Goal: Information Seeking & Learning: Learn about a topic

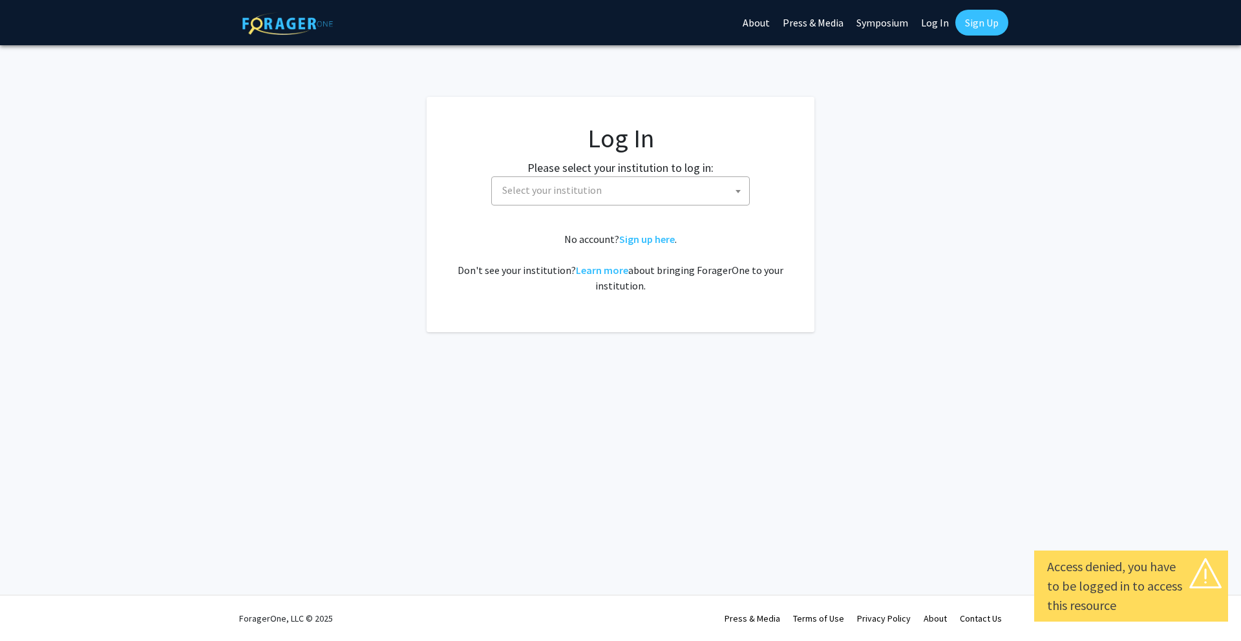
select select
click at [668, 180] on span "Select your institution" at bounding box center [623, 190] width 252 height 27
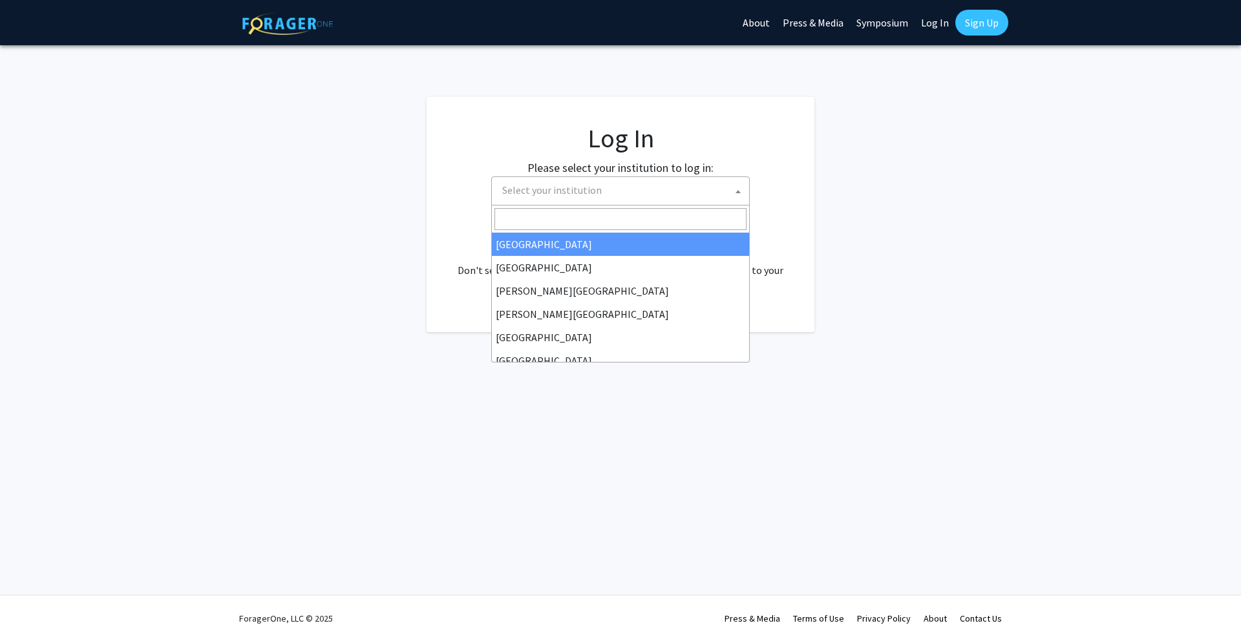
click at [625, 218] on input "Search" at bounding box center [620, 219] width 252 height 22
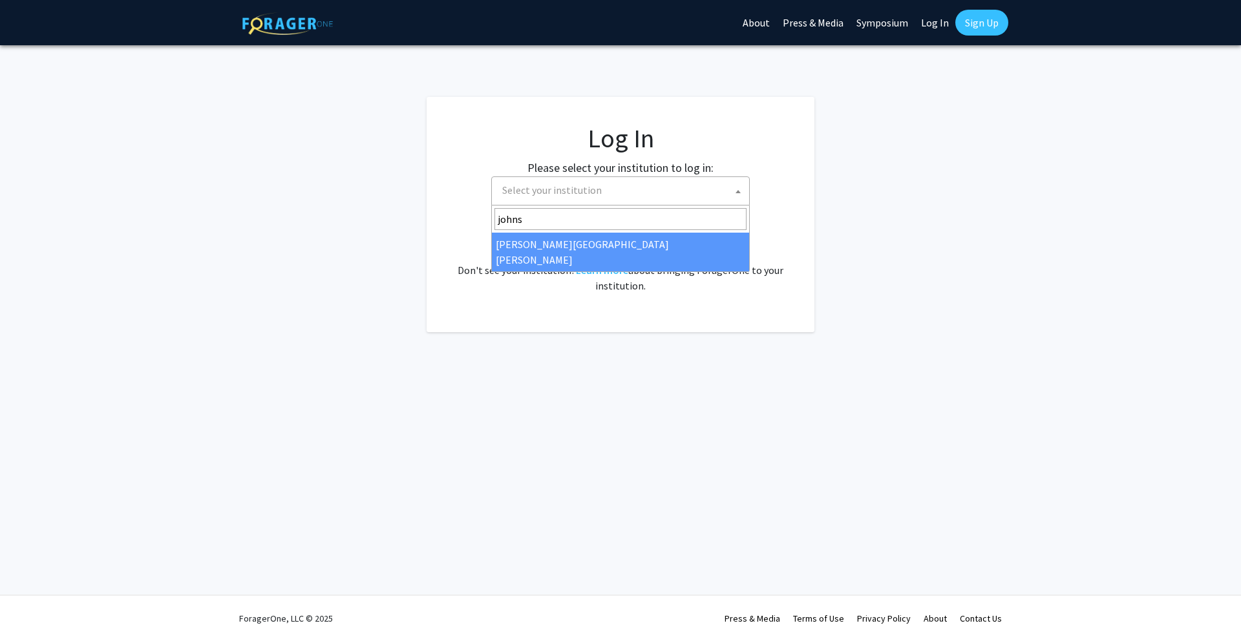
type input "johns"
select select "1"
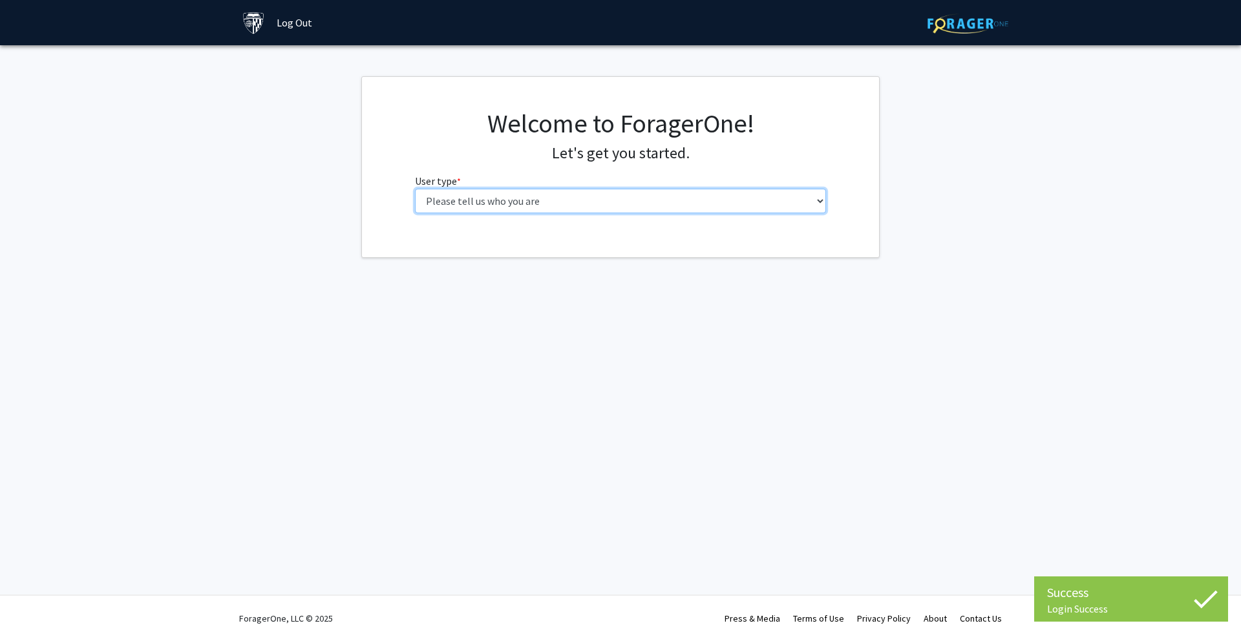
click at [561, 201] on select "Please tell us who you are Undergraduate Student Master's Student Doctoral Cand…" at bounding box center [621, 201] width 412 height 25
select select "1: undergrad"
click at [415, 189] on select "Please tell us who you are Undergraduate Student Master's Student Doctoral Cand…" at bounding box center [621, 201] width 412 height 25
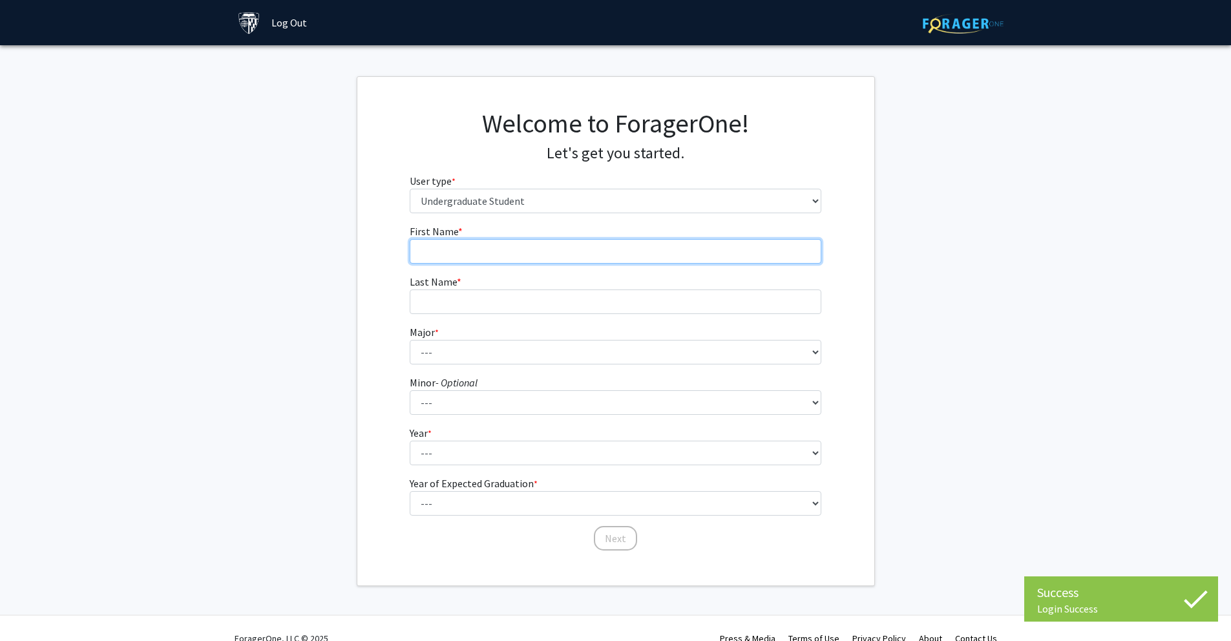
click at [543, 260] on input "First Name * required" at bounding box center [616, 251] width 412 height 25
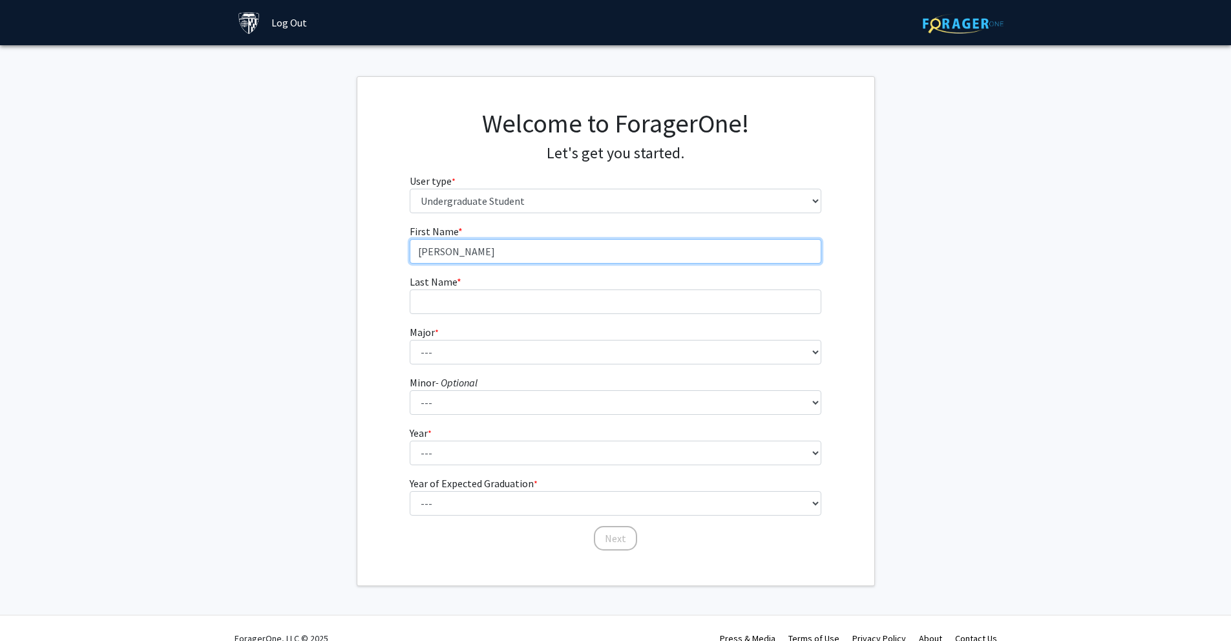
type input "[PERSON_NAME]"
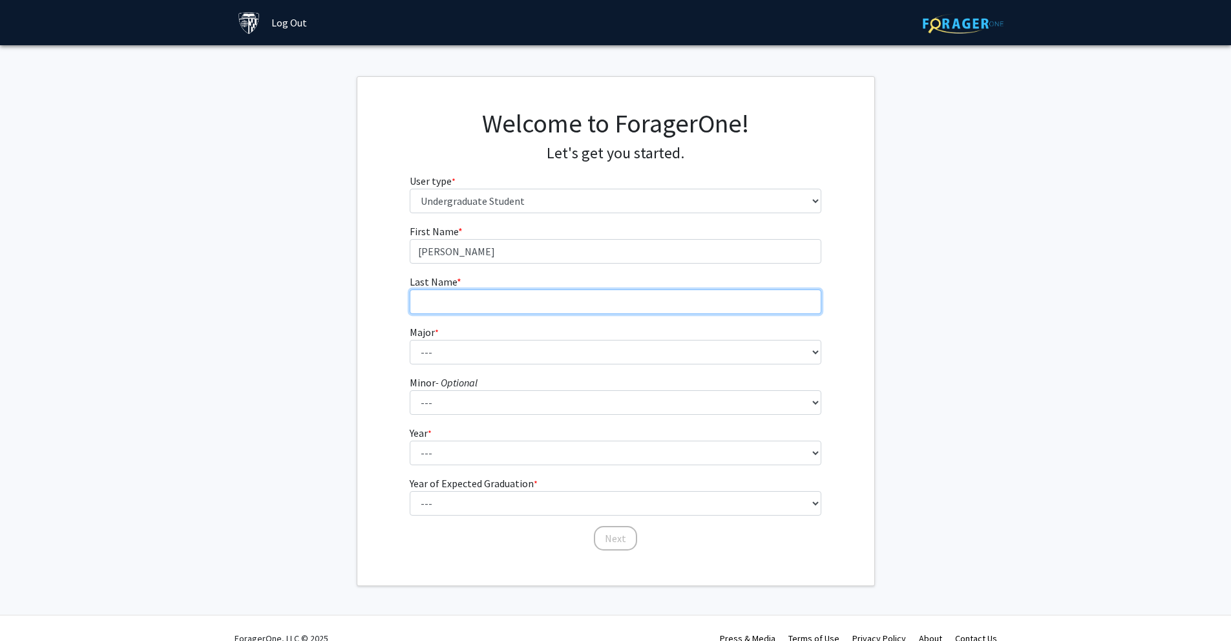
click at [492, 304] on input "Last Name * required" at bounding box center [616, 302] width 412 height 25
type input "[PERSON_NAME]"
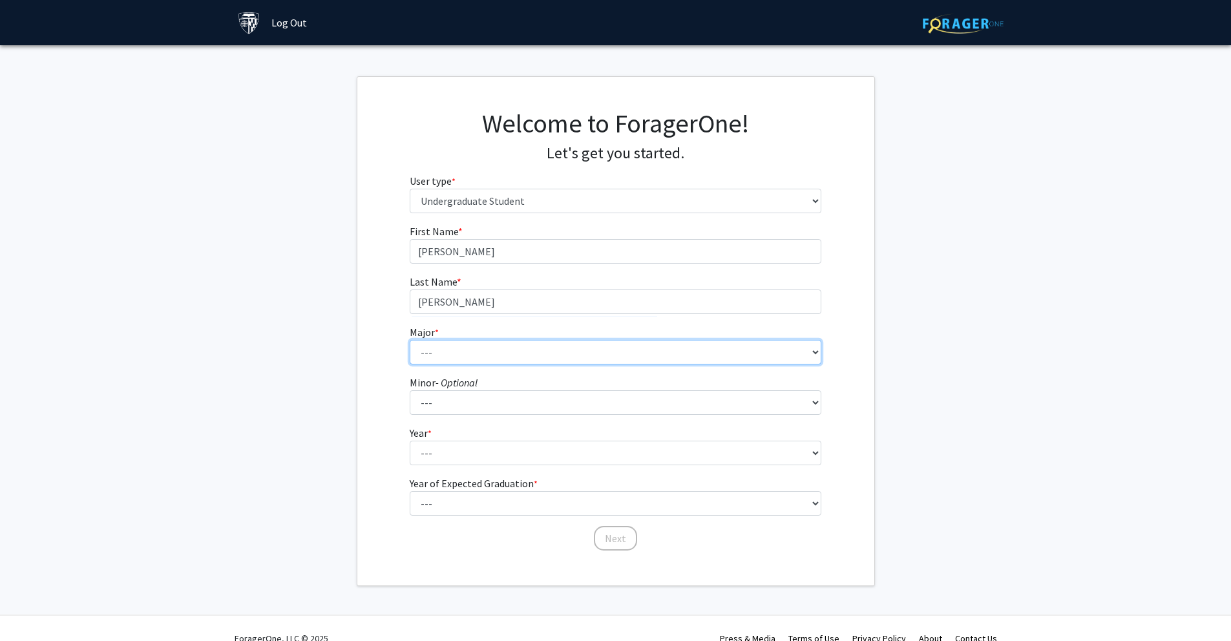
click at [488, 357] on select "--- Africana Studies Anthropology Applied Mathematics & Statistics Archaeology …" at bounding box center [616, 352] width 412 height 25
select select "41: 55"
click at [410, 340] on select "--- Africana Studies Anthropology Applied Mathematics & Statistics Archaeology …" at bounding box center [616, 352] width 412 height 25
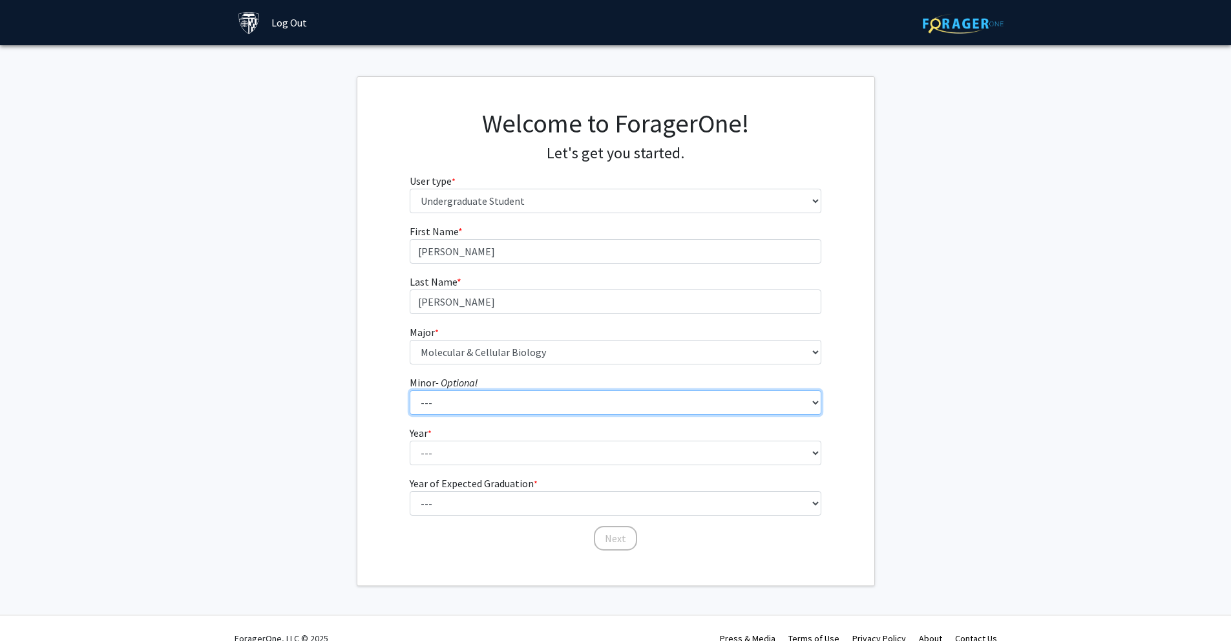
click at [451, 401] on select "--- Accounting and Financial Management Africana Studies Anthropology Applied M…" at bounding box center [616, 402] width 412 height 25
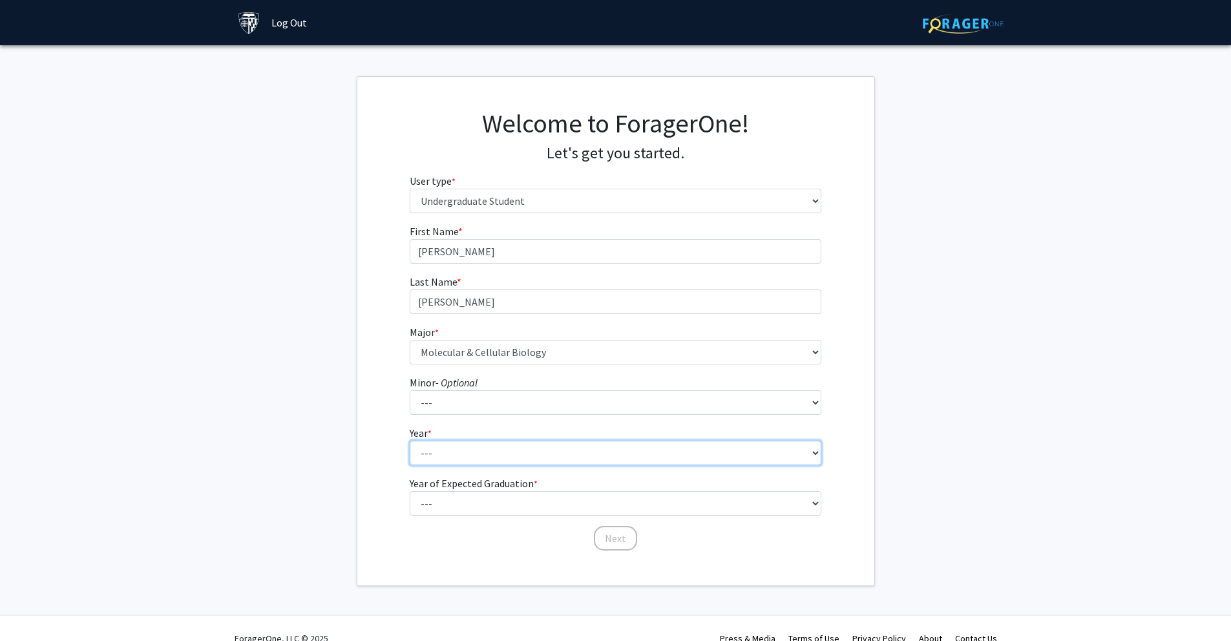
click at [454, 450] on select "--- First-year Sophomore Junior Senior Postbaccalaureate Certificate" at bounding box center [616, 453] width 412 height 25
select select "1: first-year"
click at [410, 441] on select "--- First-year Sophomore Junior Senior Postbaccalaureate Certificate" at bounding box center [616, 453] width 412 height 25
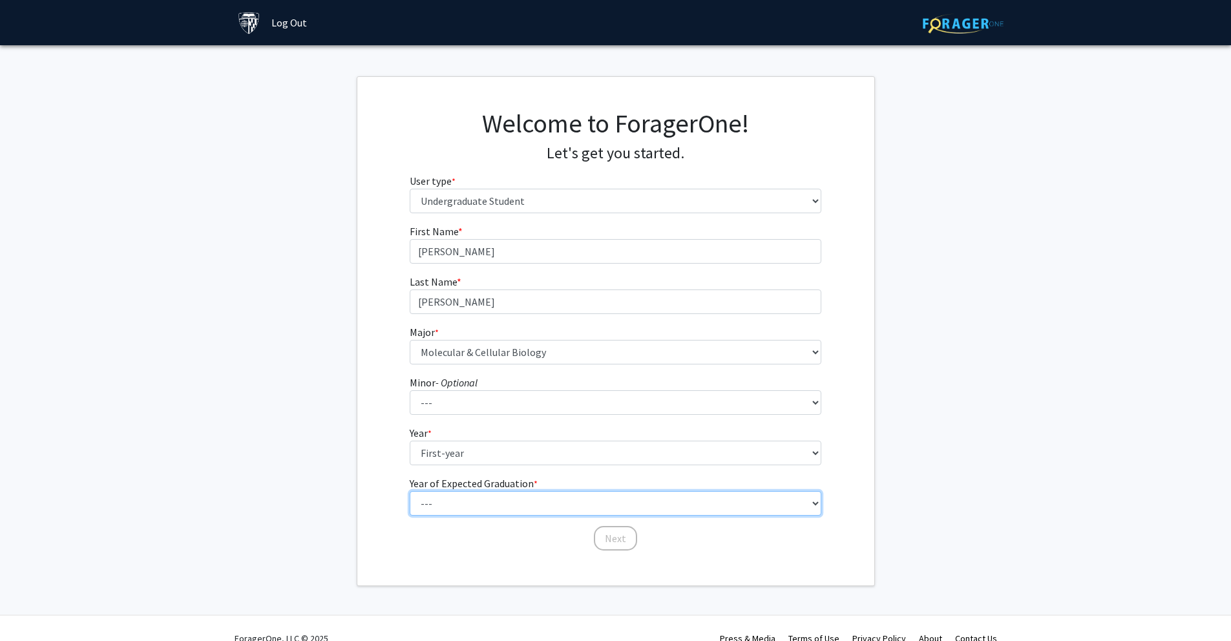
click at [479, 504] on select "--- 2025 2026 2027 2028 2029 2030 2031 2032 2033 2034" at bounding box center [616, 503] width 412 height 25
select select "5: 2029"
click at [410, 491] on select "--- 2025 2026 2027 2028 2029 2030 2031 2032 2033 2034" at bounding box center [616, 503] width 412 height 25
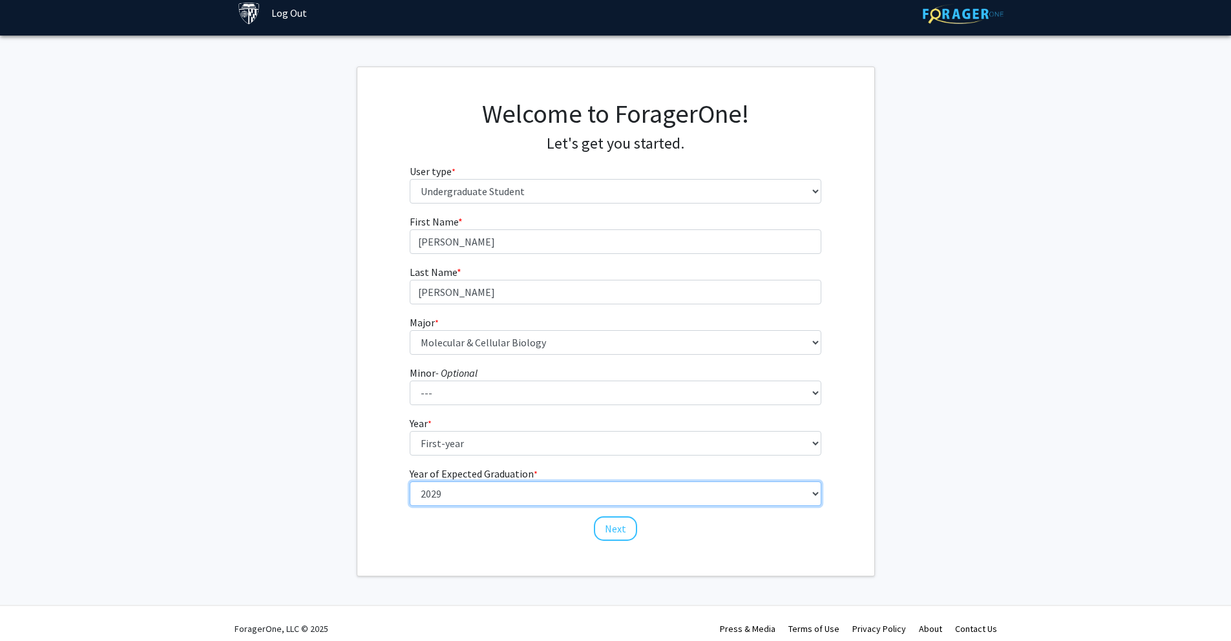
scroll to position [20, 0]
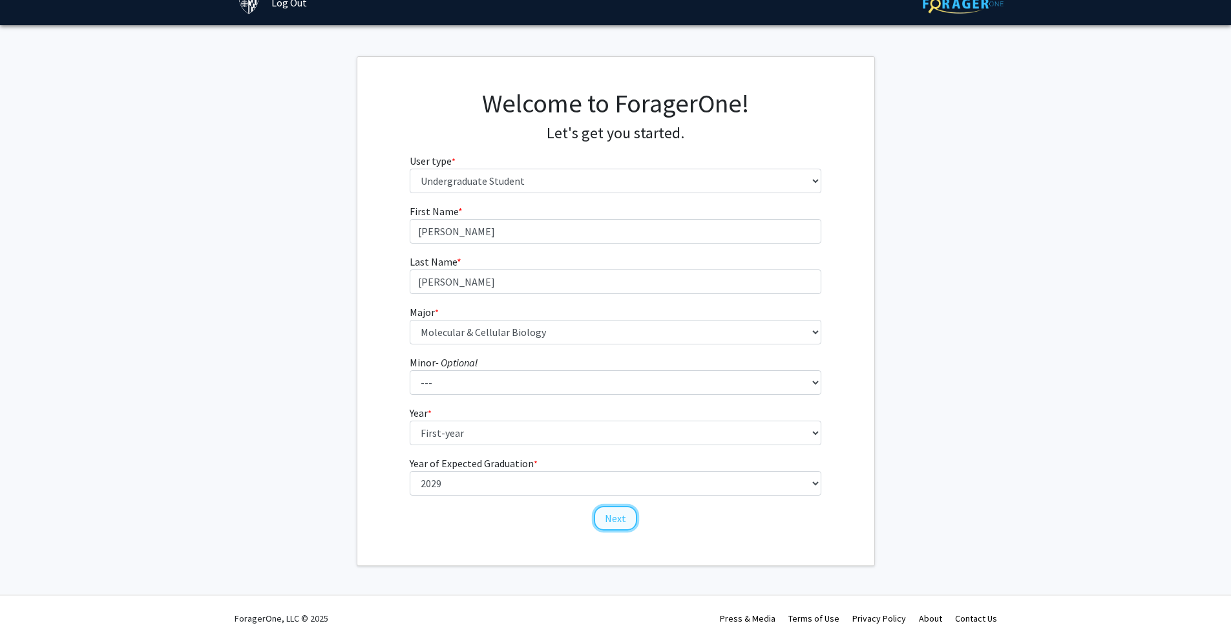
click at [625, 516] on button "Next" at bounding box center [615, 518] width 43 height 25
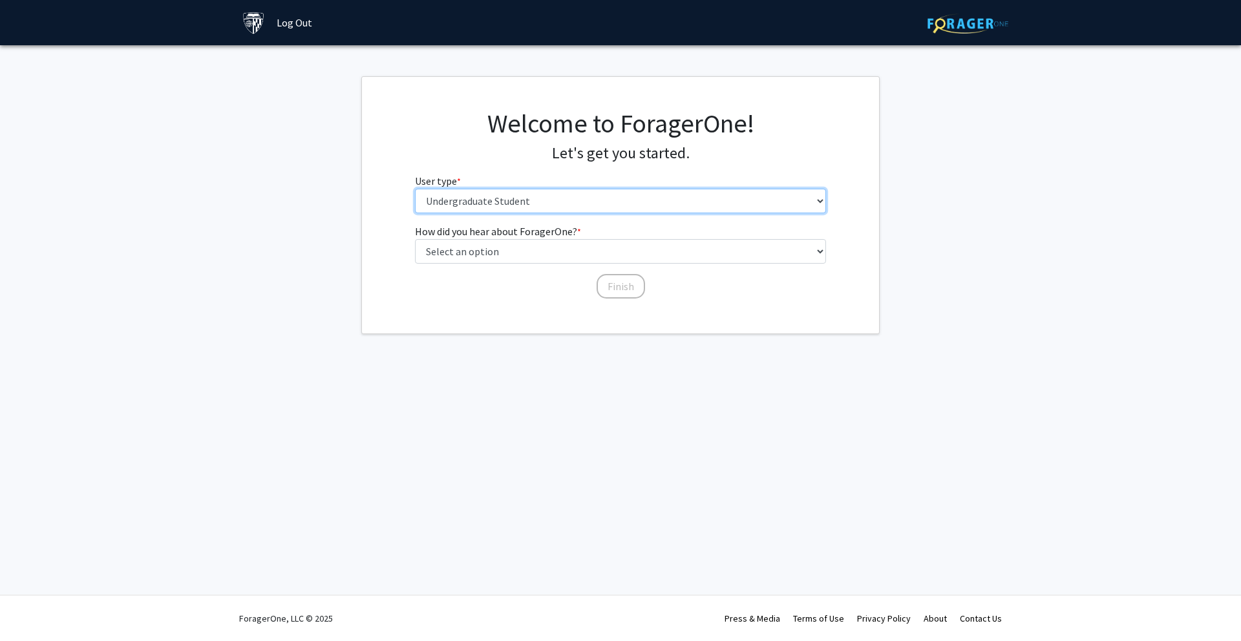
click at [508, 200] on select "Please tell us who you are Undergraduate Student Master's Student Doctoral Cand…" at bounding box center [621, 201] width 412 height 25
click at [415, 189] on select "Please tell us who you are Undergraduate Student Master's Student Doctoral Cand…" at bounding box center [621, 201] width 412 height 25
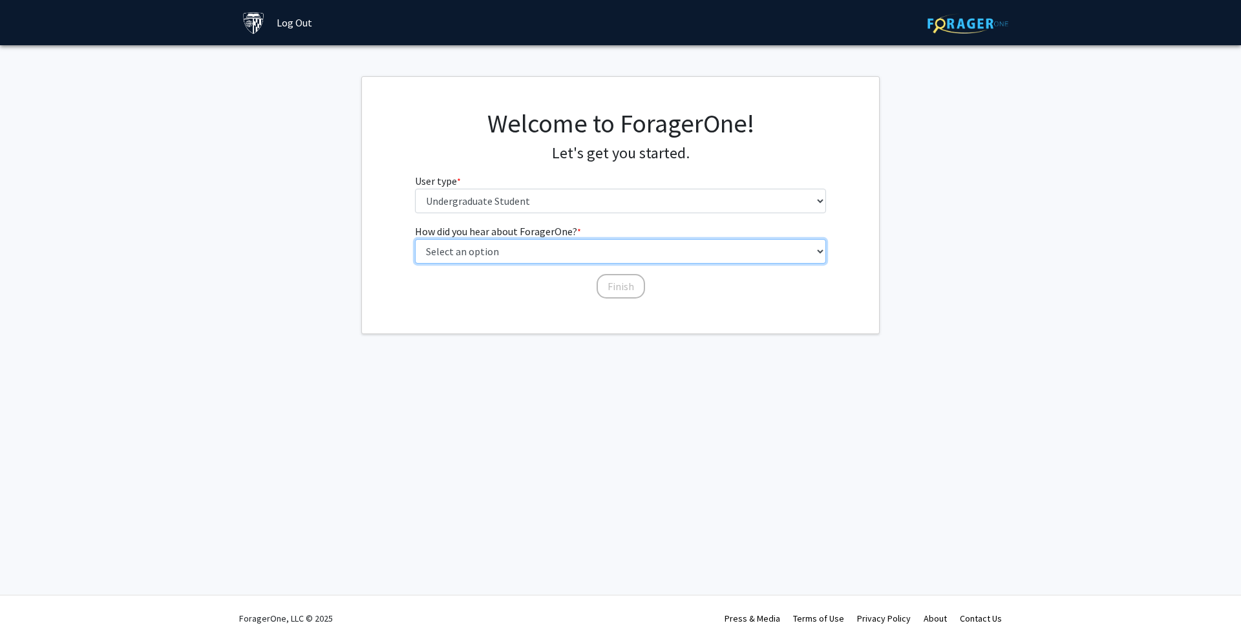
click at [520, 251] on select "Select an option Peer/student recommendation Faculty/staff recommendation Unive…" at bounding box center [621, 251] width 412 height 25
select select "1: peer_recommendation"
click at [415, 239] on select "Select an option Peer/student recommendation Faculty/staff recommendation Unive…" at bounding box center [621, 251] width 412 height 25
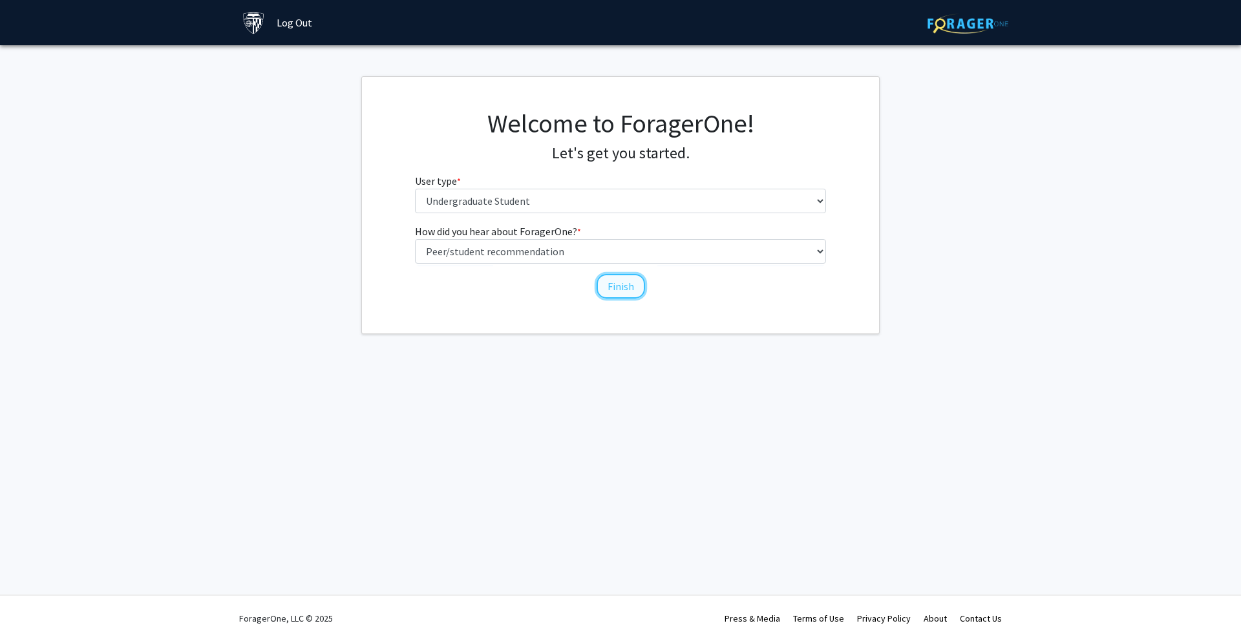
click at [628, 285] on button "Finish" at bounding box center [621, 286] width 48 height 25
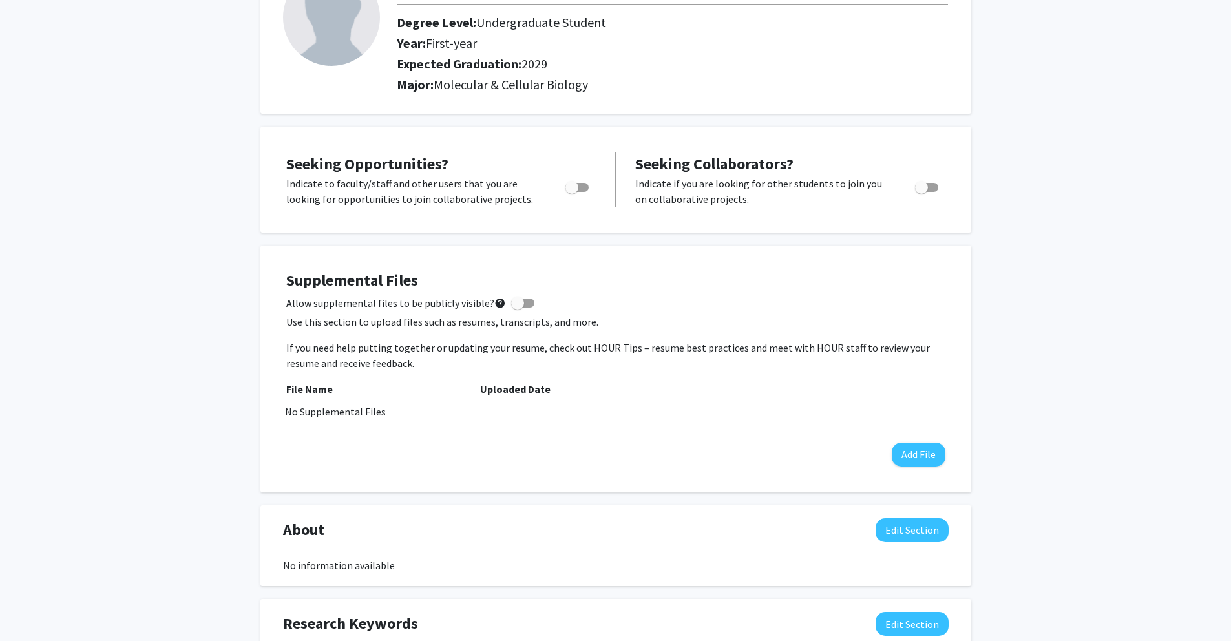
scroll to position [69, 0]
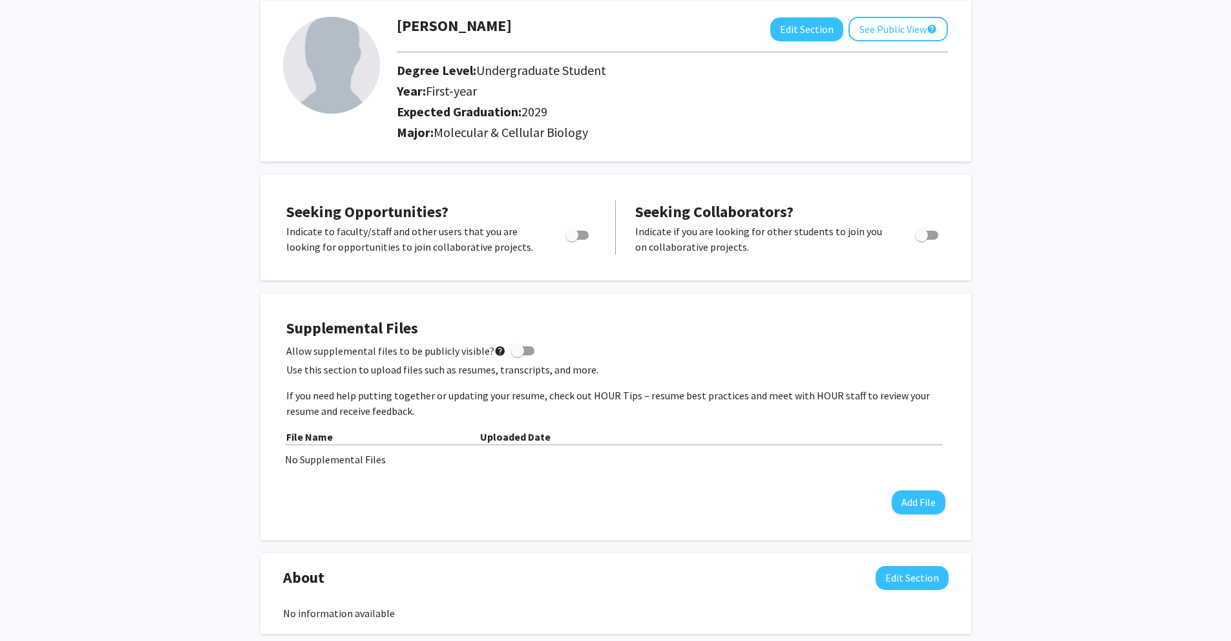
click at [573, 235] on span "Toggle" at bounding box center [572, 235] width 13 height 13
click at [572, 240] on input "Are you actively seeking opportunities?" at bounding box center [571, 240] width 1 height 1
checkbox input "true"
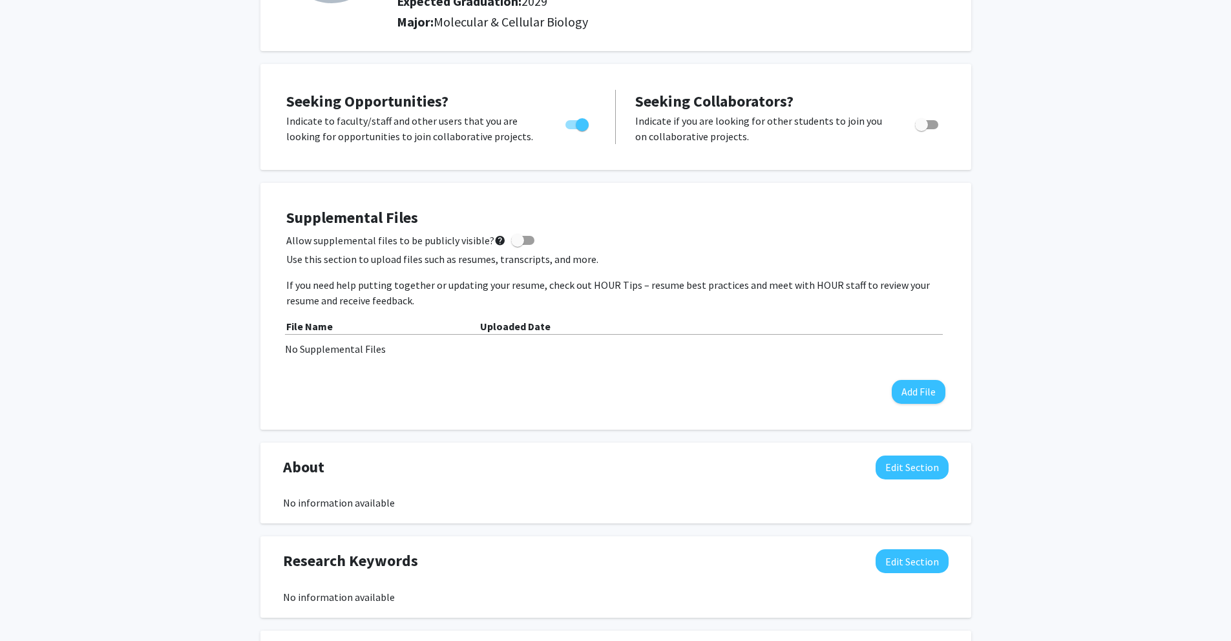
scroll to position [0, 0]
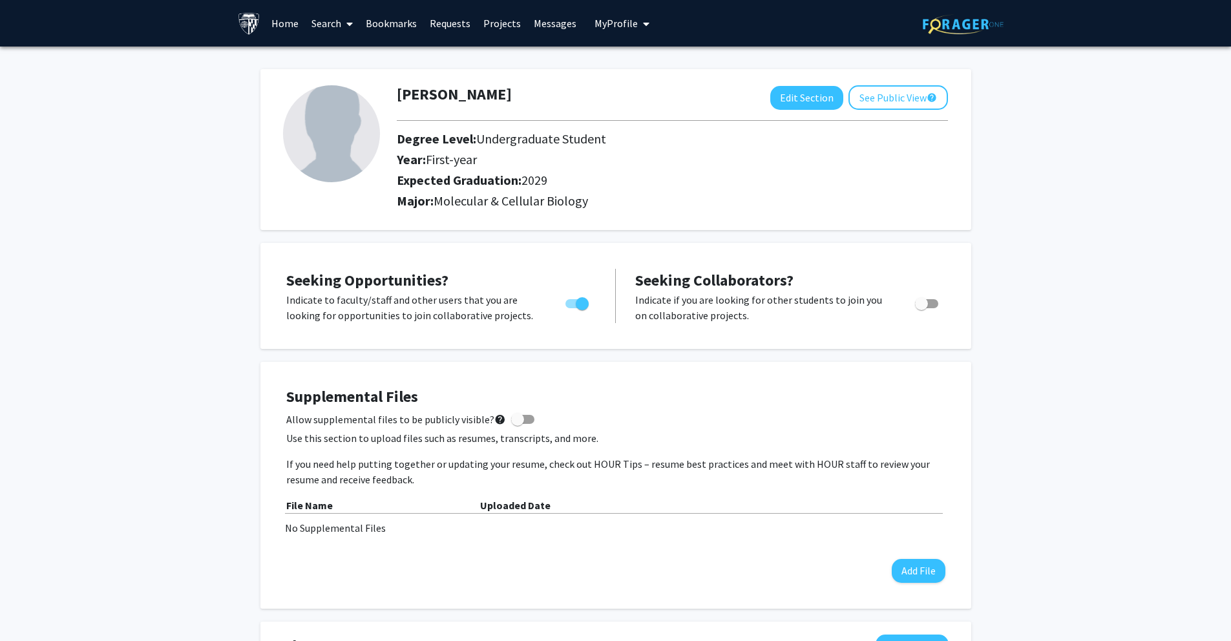
click at [327, 20] on link "Search" at bounding box center [332, 23] width 54 height 45
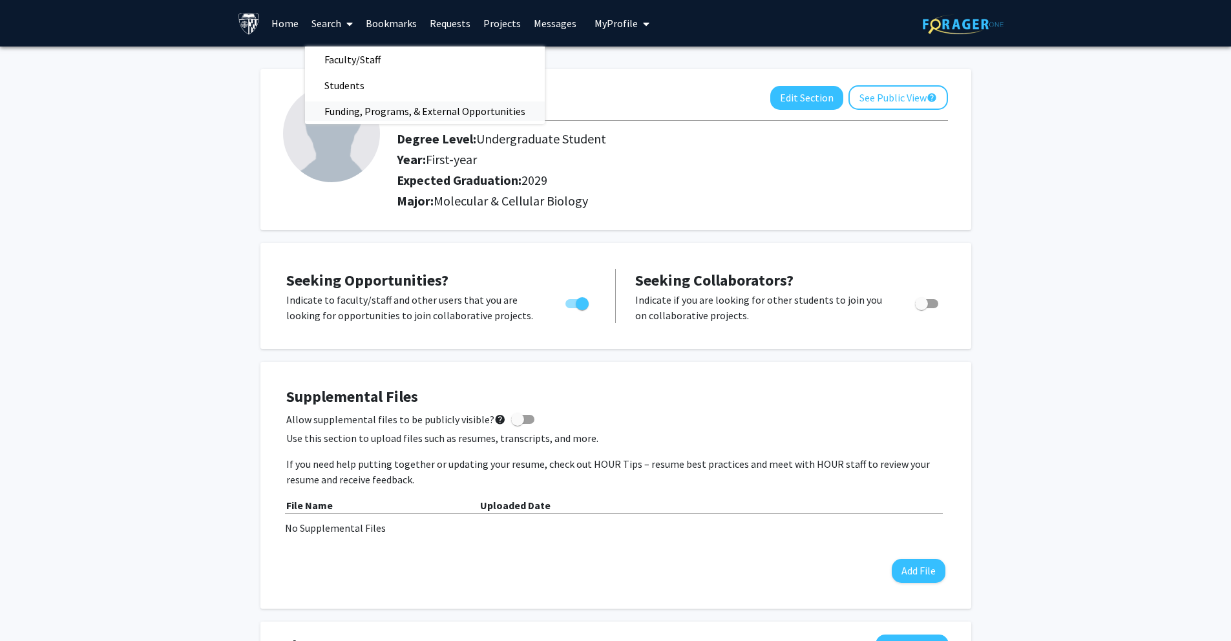
click at [356, 111] on span "Funding, Programs, & External Opportunities" at bounding box center [425, 111] width 240 height 26
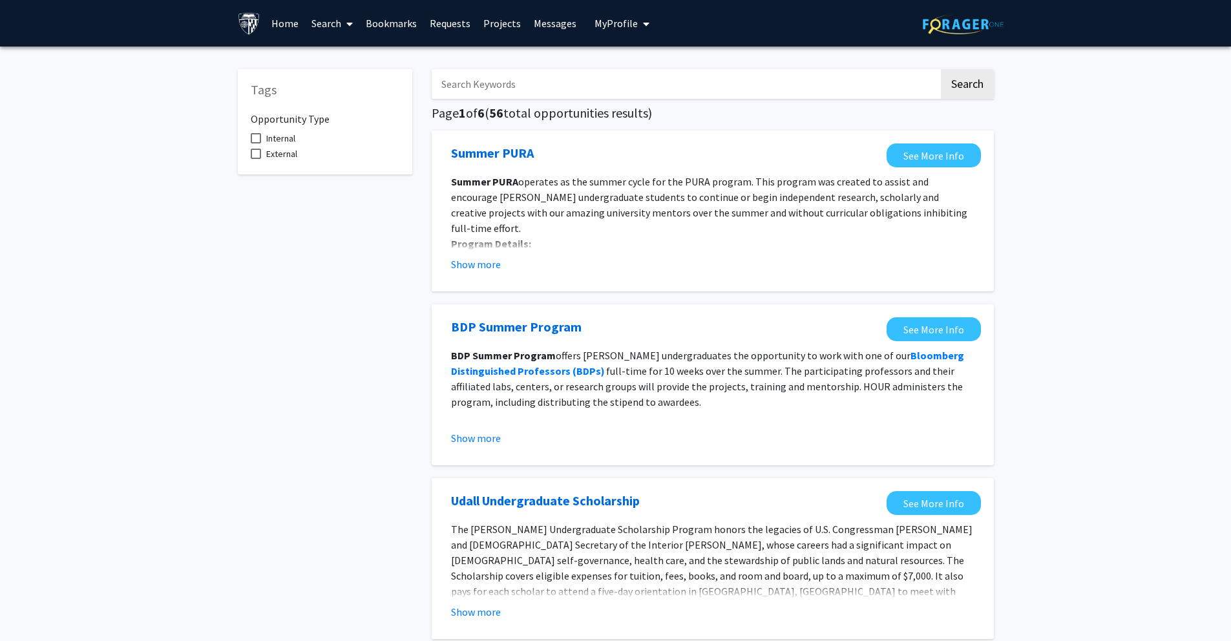
click at [484, 90] on input "Search Keywords" at bounding box center [685, 84] width 507 height 30
type input "neuro"
click at [941, 69] on button "Search" at bounding box center [967, 84] width 53 height 30
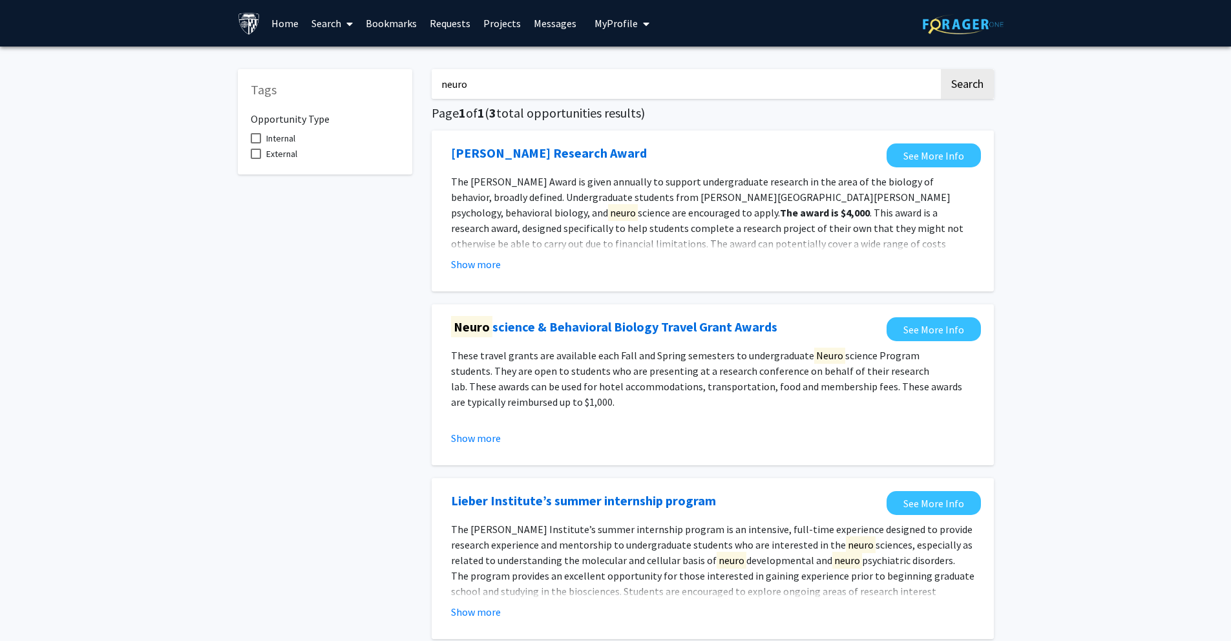
click at [490, 22] on link "Projects" at bounding box center [502, 23] width 50 height 45
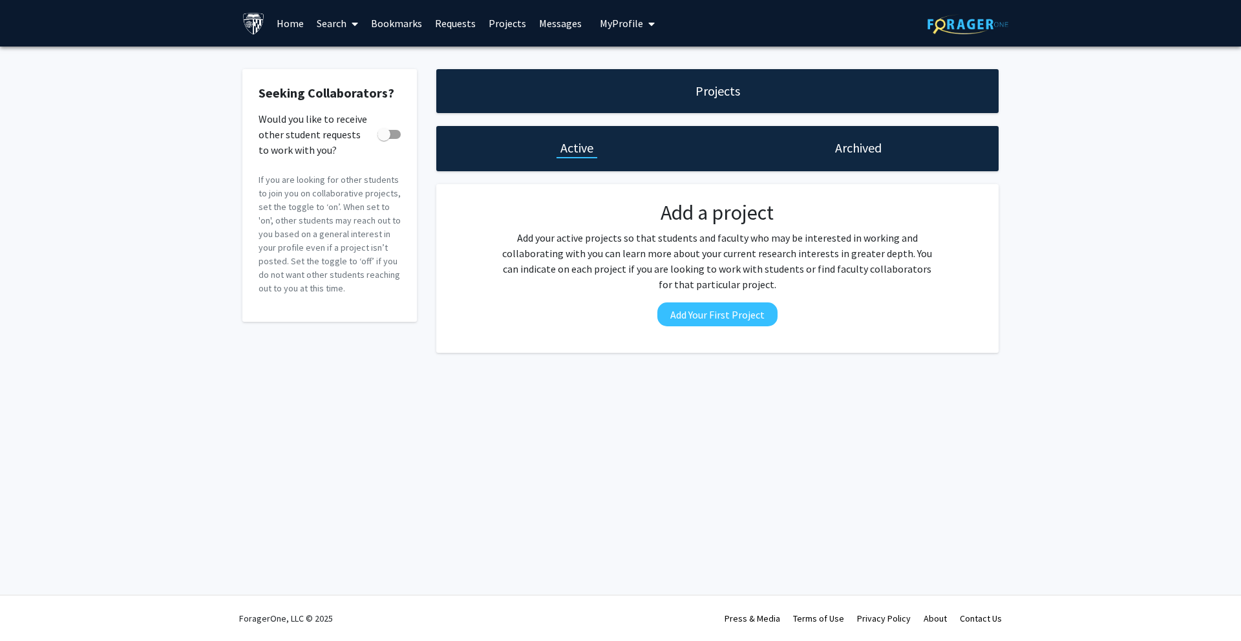
click at [333, 25] on link "Search" at bounding box center [337, 23] width 54 height 45
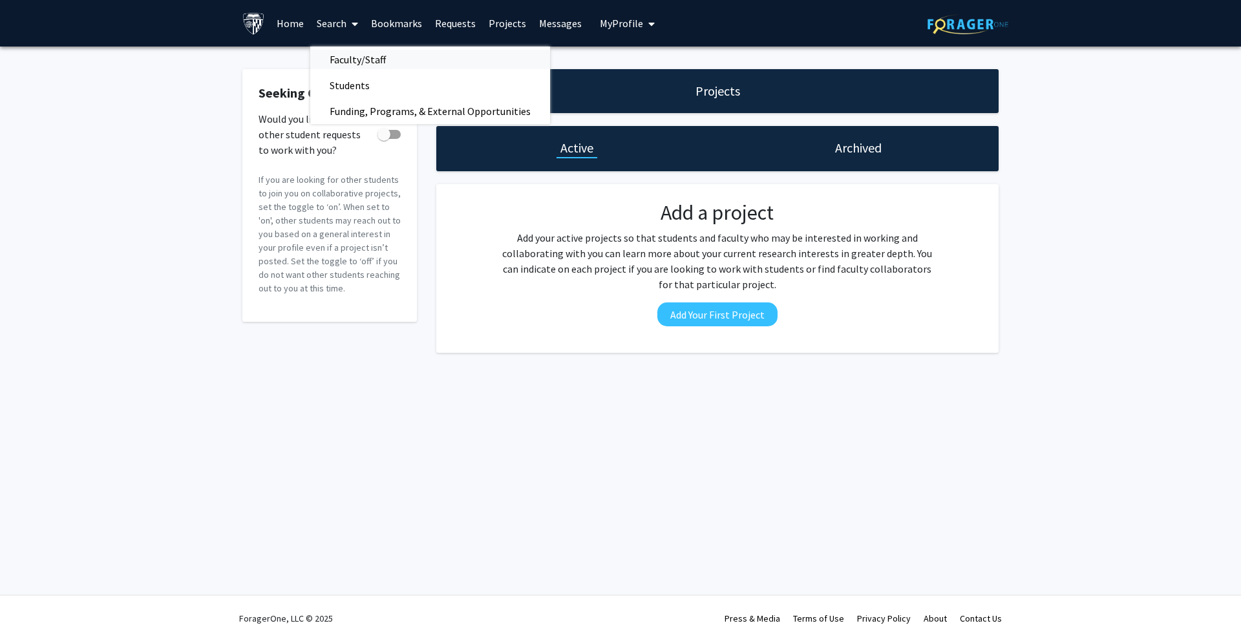
click at [353, 62] on span "Faculty/Staff" at bounding box center [357, 60] width 95 height 26
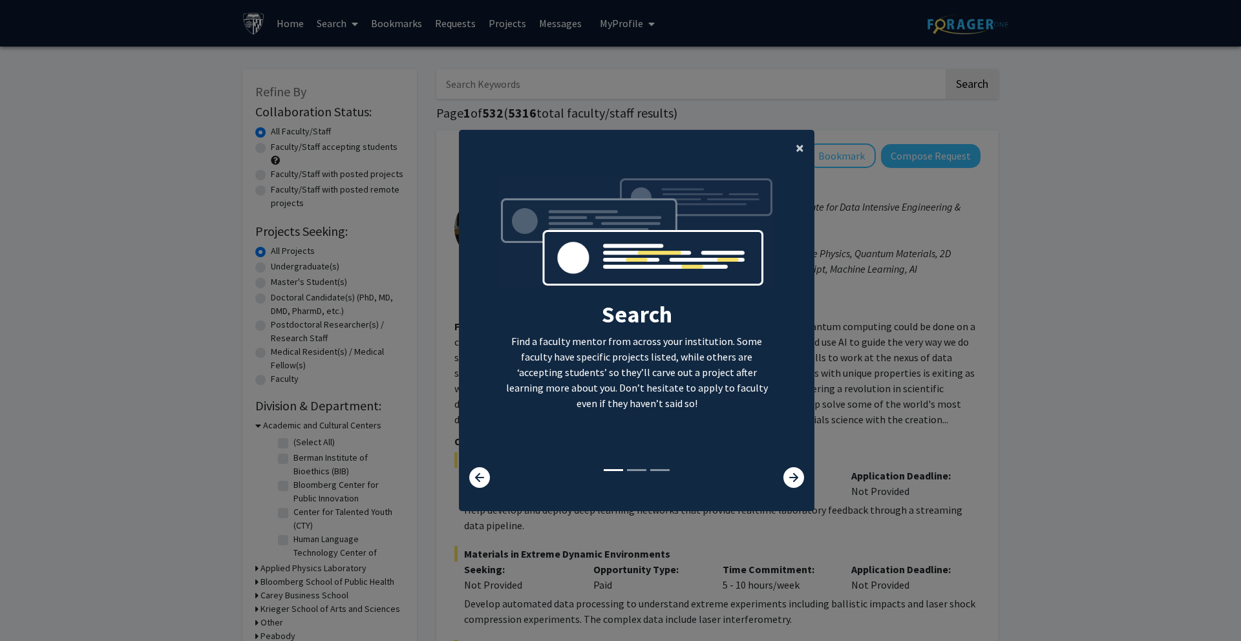
click at [796, 145] on span "×" at bounding box center [800, 148] width 8 height 20
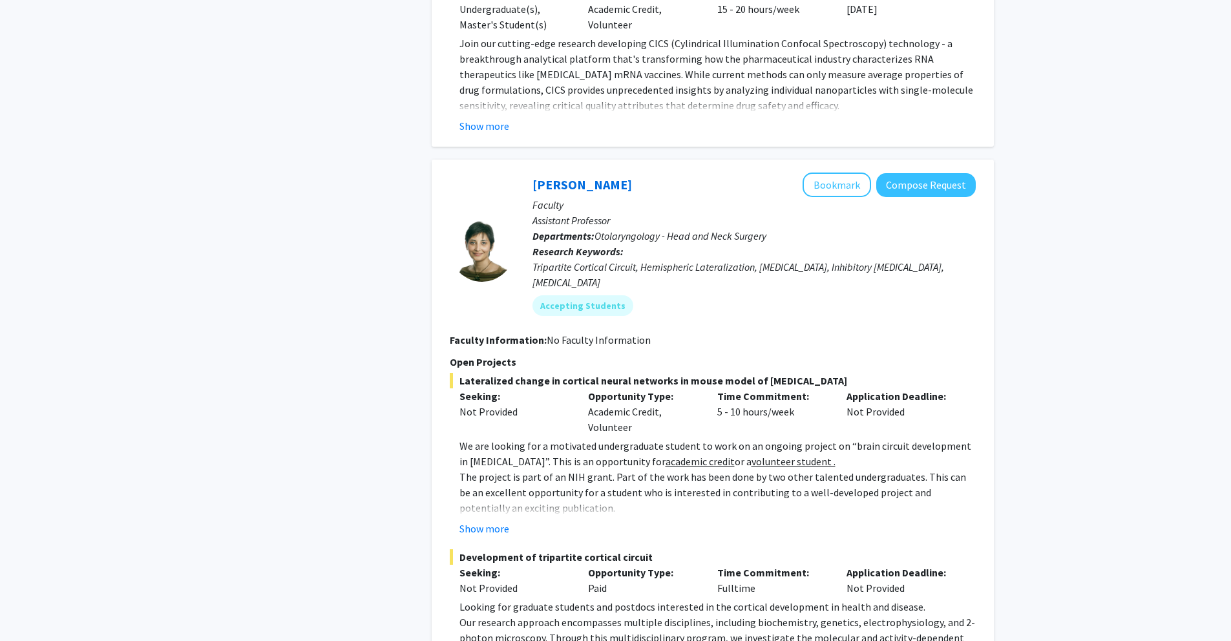
scroll to position [4601, 0]
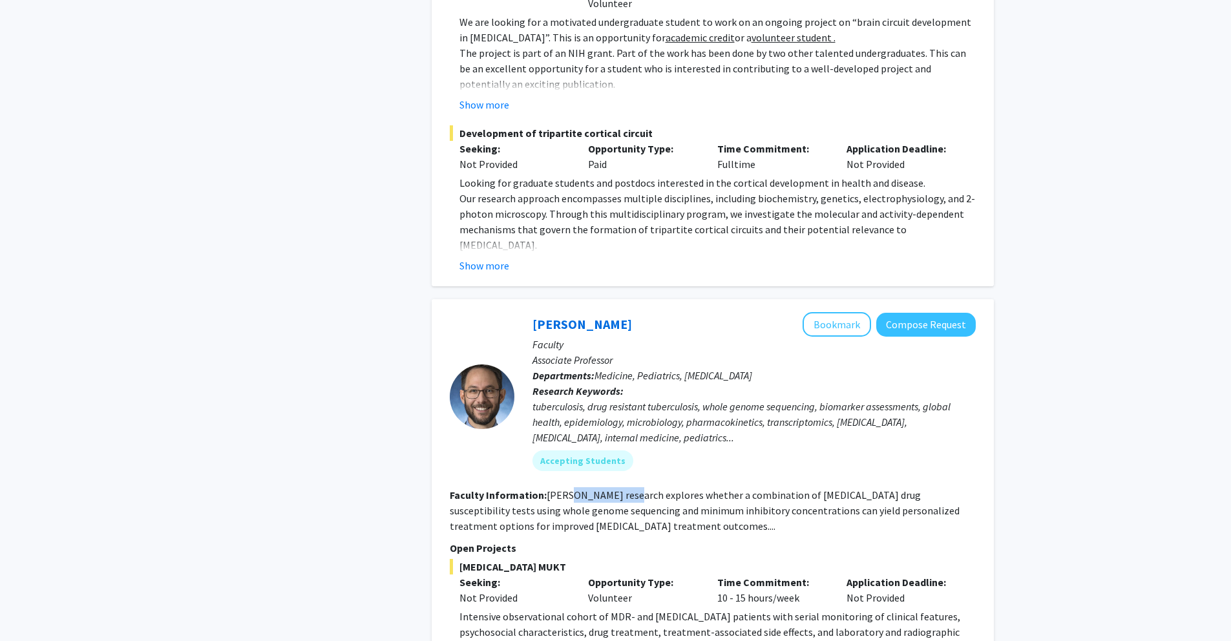
drag, startPoint x: 568, startPoint y: 388, endPoint x: 622, endPoint y: 381, distance: 54.7
click at [622, 489] on fg-read-more "[PERSON_NAME] research explores whether a combination of [MEDICAL_DATA] drug su…" at bounding box center [705, 511] width 510 height 44
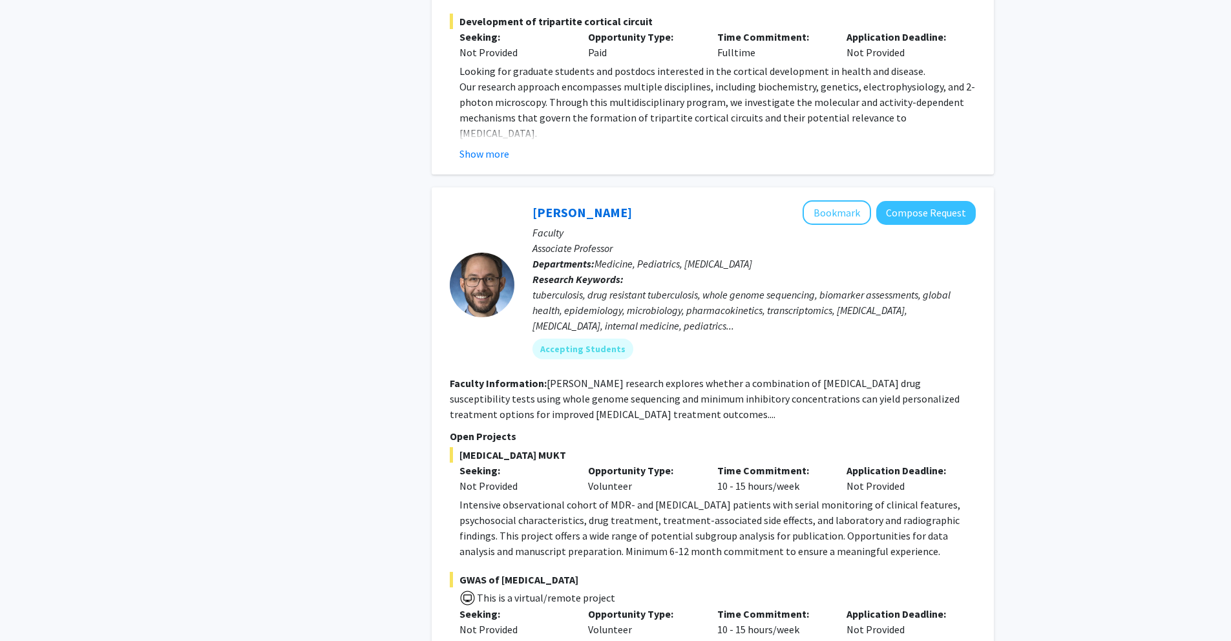
scroll to position [4714, 0]
click at [826, 199] on button "Bookmark" at bounding box center [837, 211] width 69 height 25
drag, startPoint x: 864, startPoint y: 423, endPoint x: 804, endPoint y: 387, distance: 69.3
click at [864, 496] on p "Intensive observational cohort of MDR- and [MEDICAL_DATA] patients with serial …" at bounding box center [718, 527] width 516 height 62
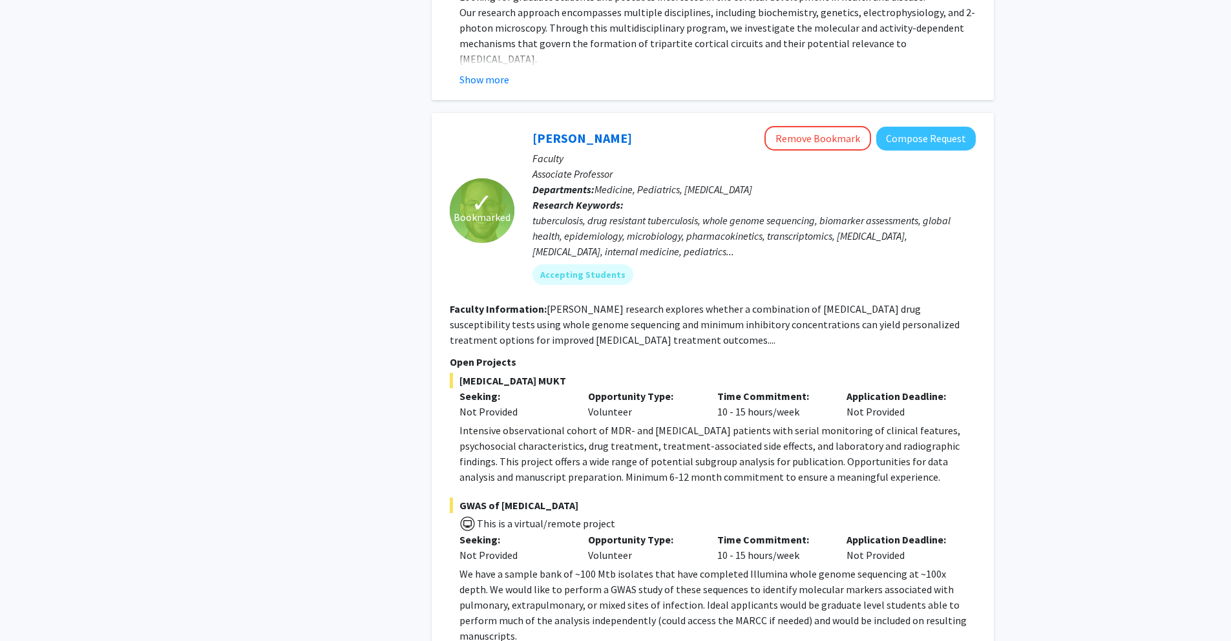
scroll to position [4790, 0]
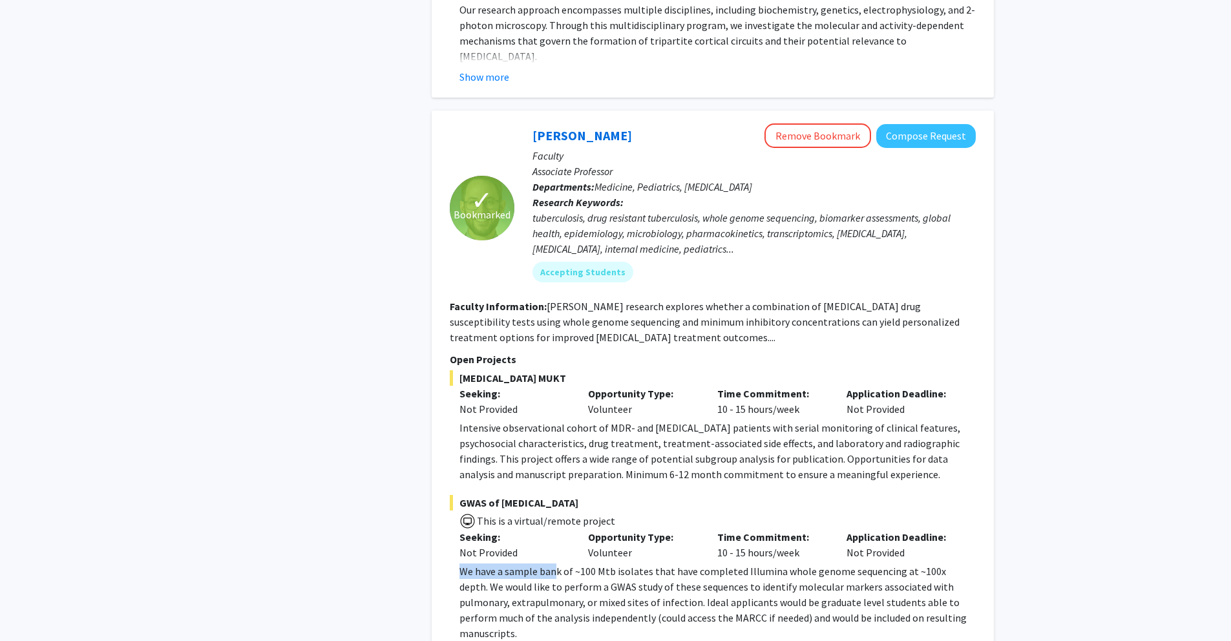
drag, startPoint x: 462, startPoint y: 460, endPoint x: 557, endPoint y: 462, distance: 95.7
click at [557, 564] on p "We have a sample bank of ~100 Mtb isolates that have completed Illumina whole g…" at bounding box center [718, 603] width 516 height 78
drag, startPoint x: 520, startPoint y: 478, endPoint x: 556, endPoint y: 478, distance: 36.2
click at [556, 564] on p "We have a sample bank of ~100 Mtb isolates that have completed Illumina whole g…" at bounding box center [718, 603] width 516 height 78
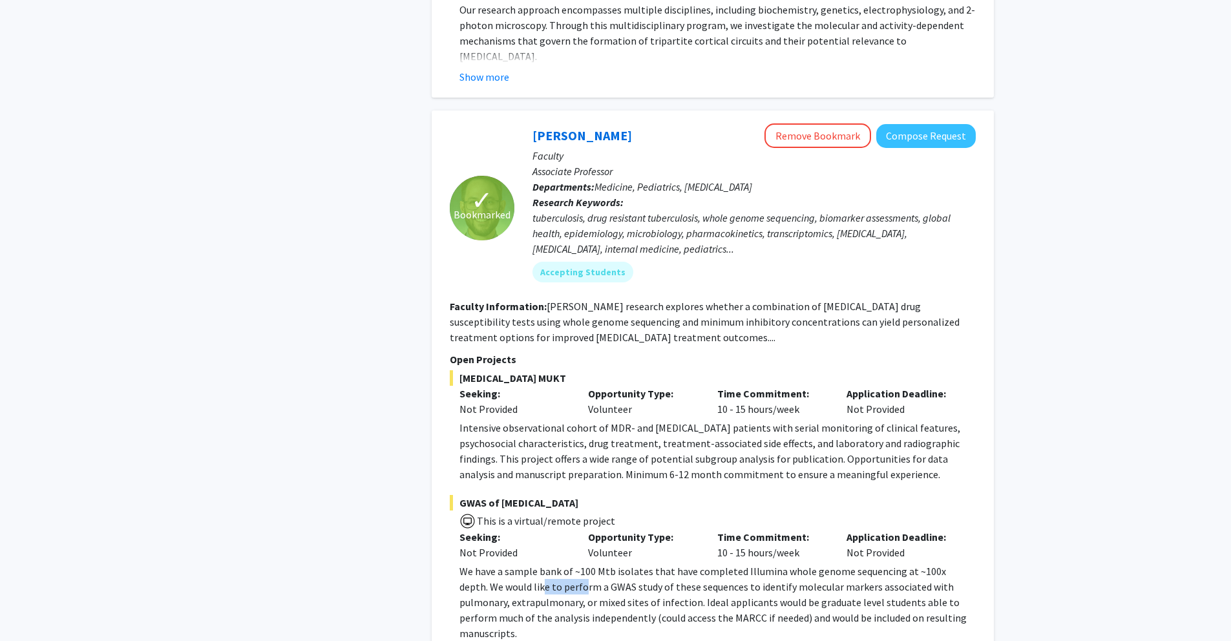
click at [556, 564] on p "We have a sample bank of ~100 Mtb isolates that have completed Illumina whole g…" at bounding box center [718, 603] width 516 height 78
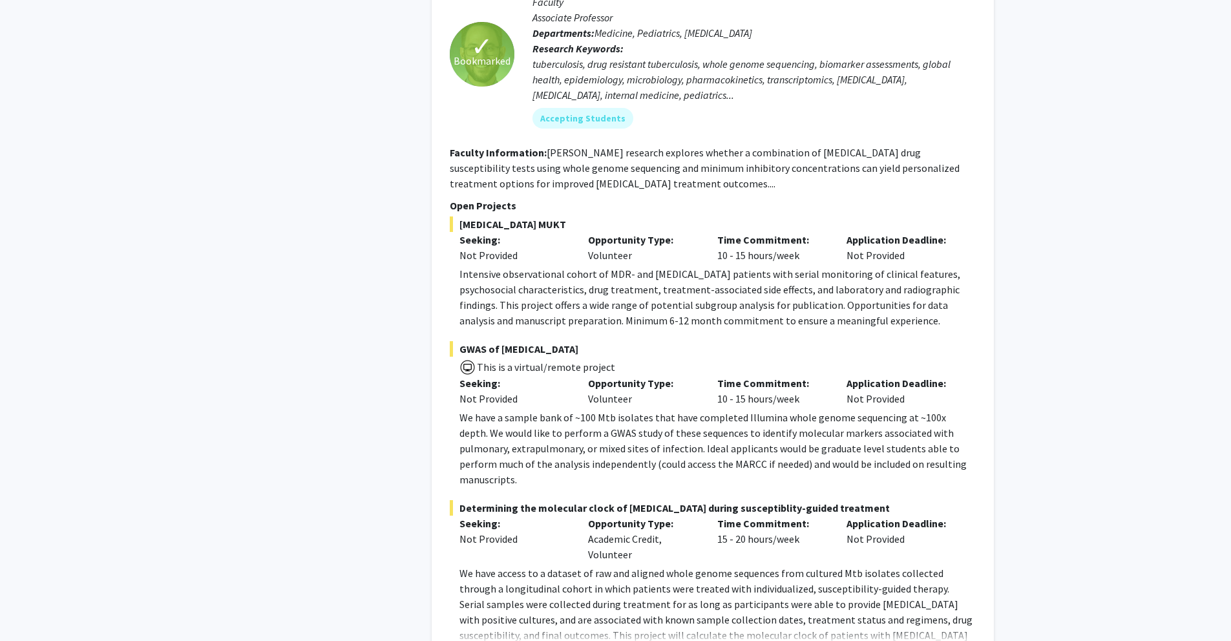
scroll to position [4944, 0]
drag, startPoint x: 608, startPoint y: 419, endPoint x: 656, endPoint y: 417, distance: 48.5
click at [656, 515] on div "Opportunity Type: Academic Credit, Volunteer" at bounding box center [643, 538] width 129 height 47
click at [648, 515] on div "Opportunity Type: Academic Credit, Volunteer" at bounding box center [643, 538] width 129 height 47
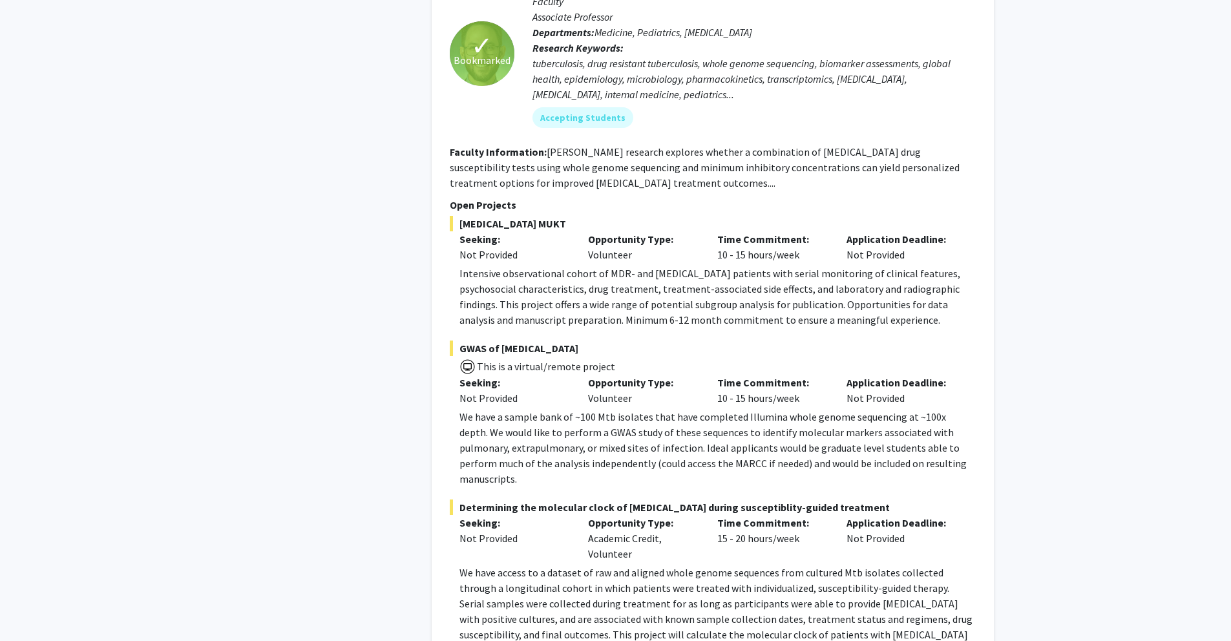
click at [551, 565] on p "We have access to a dataset of raw and aligned whole genome sequences from cult…" at bounding box center [718, 635] width 516 height 140
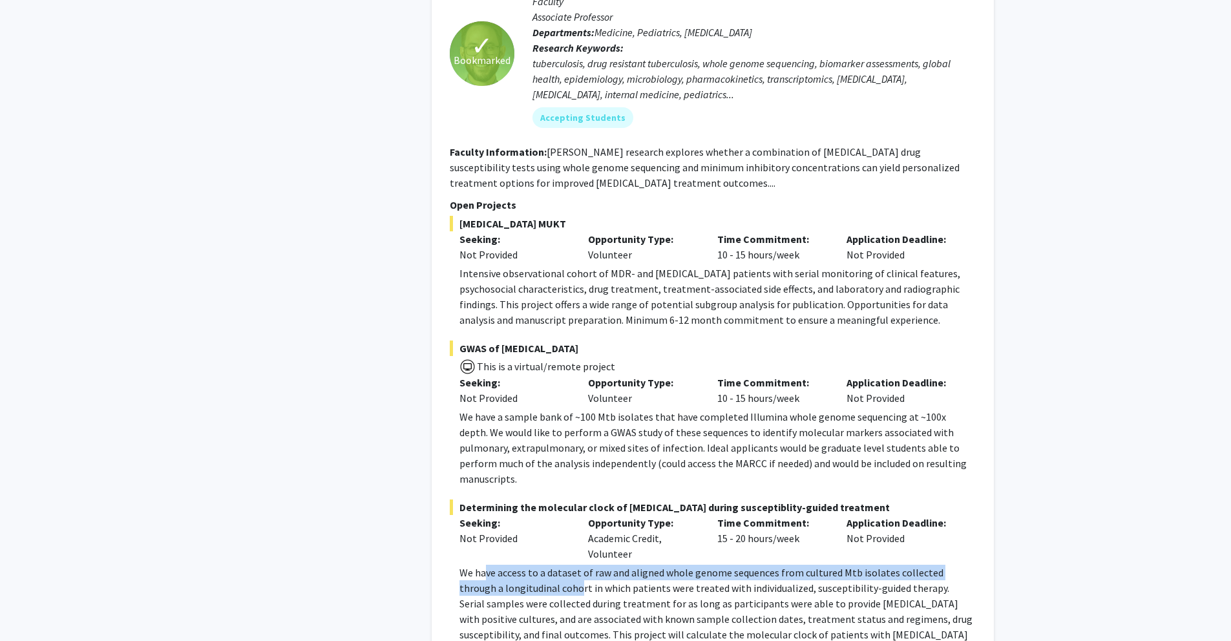
drag, startPoint x: 484, startPoint y: 451, endPoint x: 534, endPoint y: 460, distance: 50.6
click at [534, 565] on p "We have access to a dataset of raw and aligned whole genome sequences from cult…" at bounding box center [718, 635] width 516 height 140
click at [521, 565] on p "We have access to a dataset of raw and aligned whole genome sequences from cult…" at bounding box center [718, 635] width 516 height 140
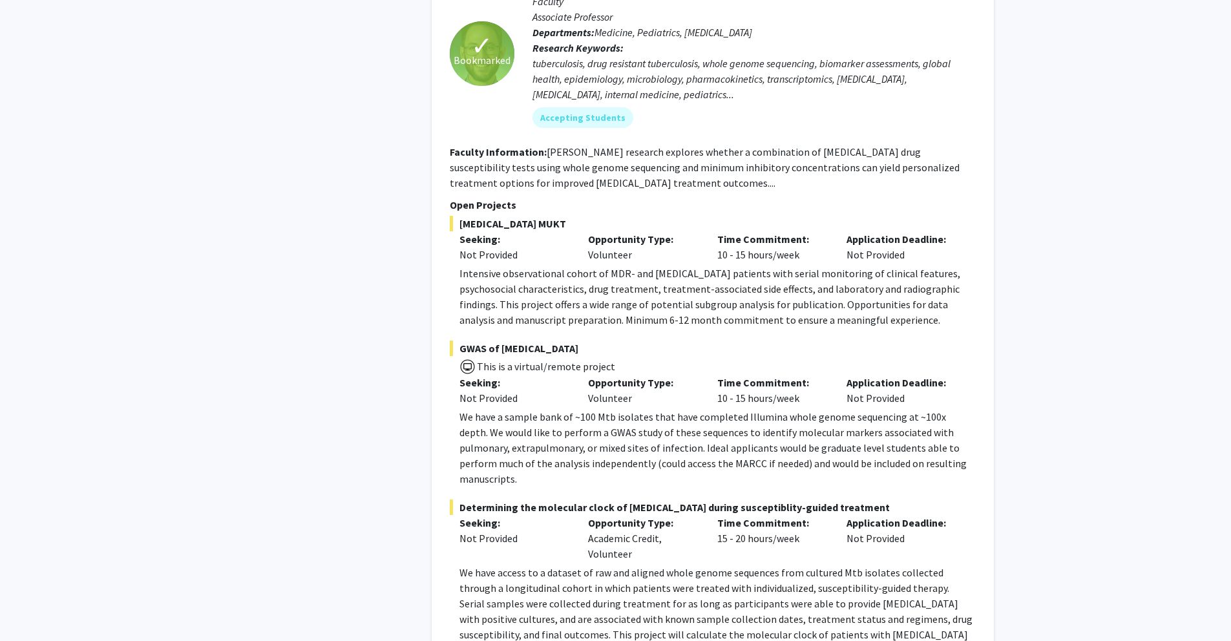
click at [557, 266] on p "Intensive observational cohort of MDR- and [MEDICAL_DATA] patients with serial …" at bounding box center [718, 297] width 516 height 62
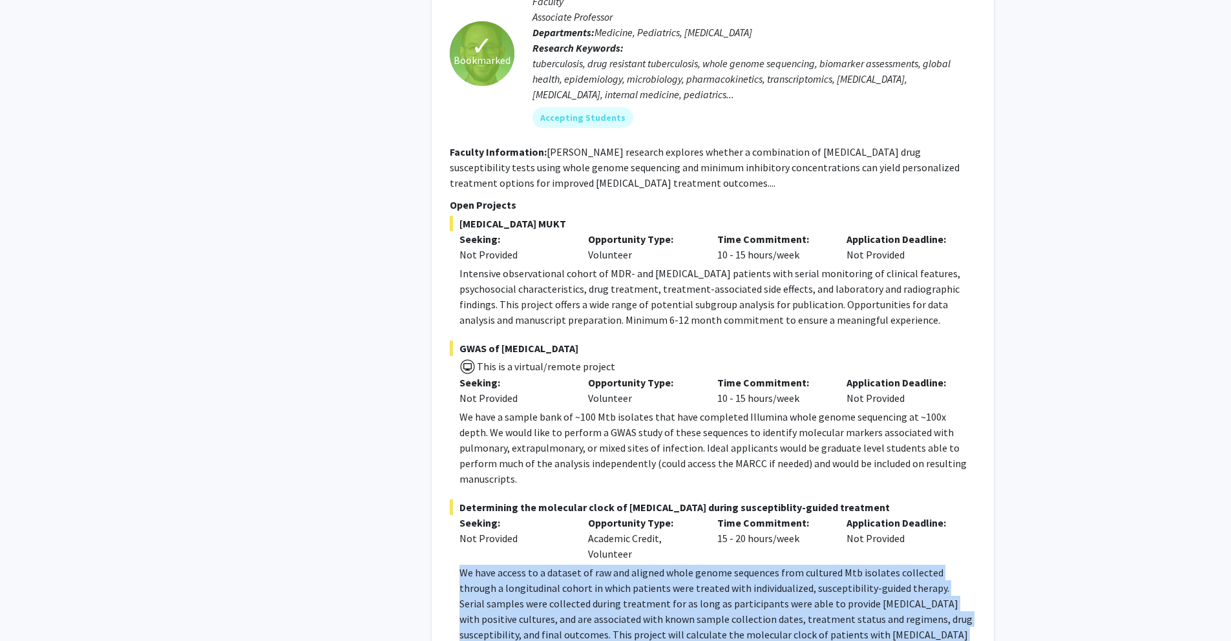
drag, startPoint x: 443, startPoint y: 449, endPoint x: 868, endPoint y: 546, distance: 435.6
click at [875, 554] on div "✓ Bookmarked [PERSON_NAME] Remove Bookmark Compose Request Faculty Associate Pr…" at bounding box center [713, 347] width 562 height 782
copy p "We have access to a dataset of raw and aligned whole genome sequences from cult…"
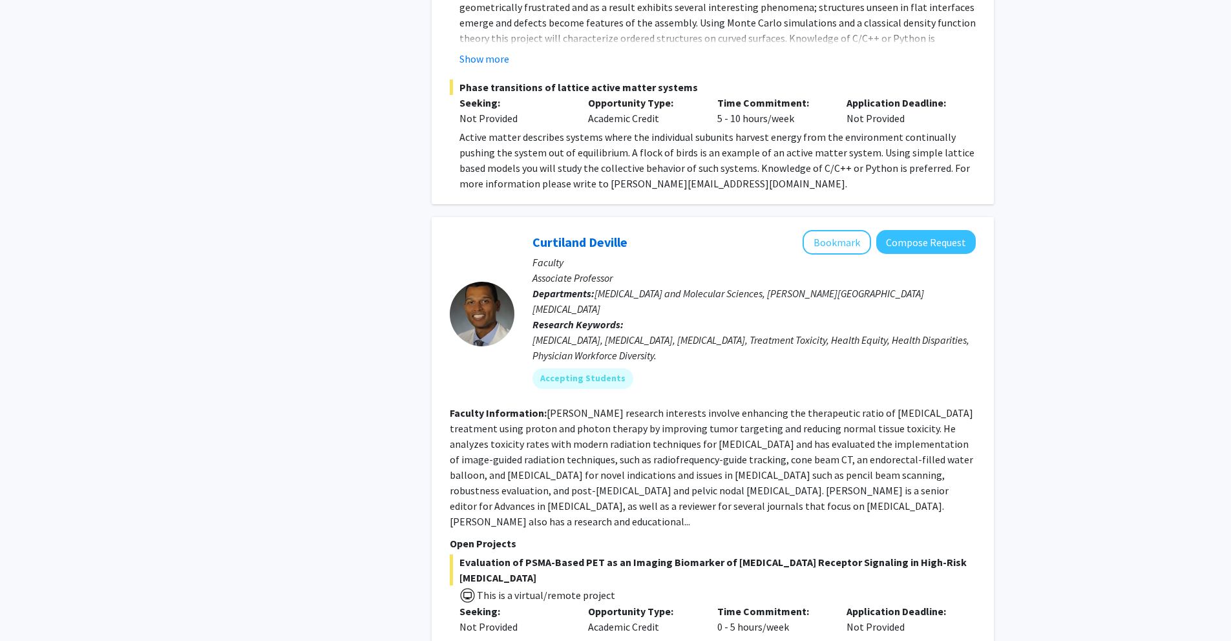
scroll to position [6009, 0]
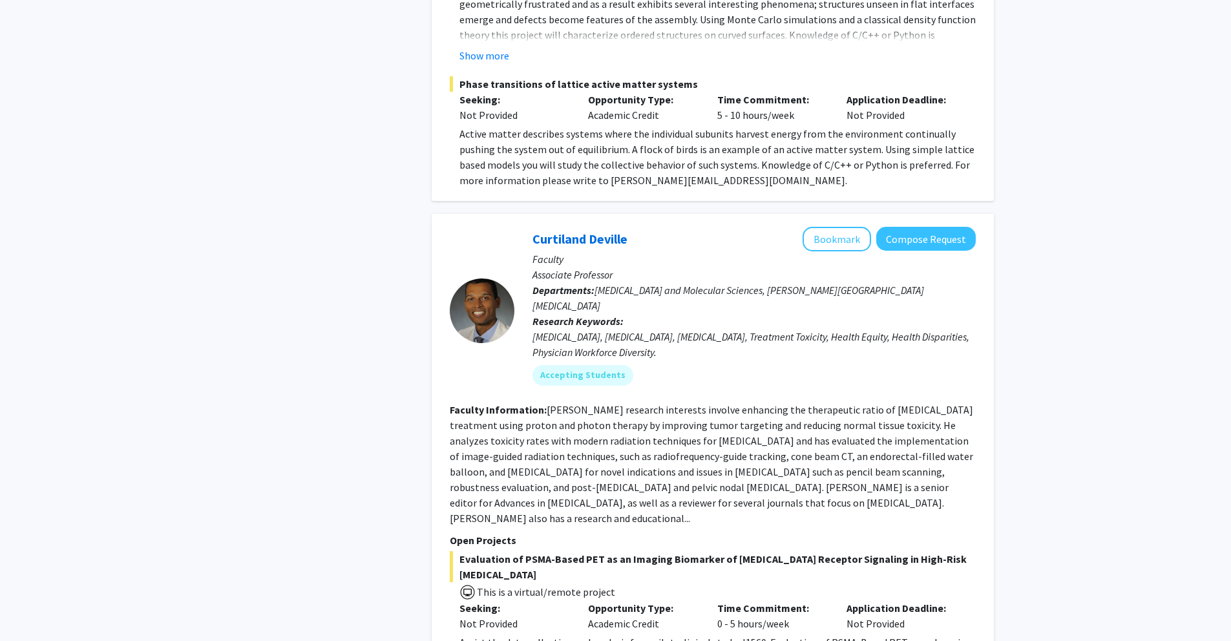
drag, startPoint x: 577, startPoint y: 461, endPoint x: 585, endPoint y: 462, distance: 8.4
click at [585, 551] on div "Evaluation of PSMA-Based PET as an Imaging Biomarker of [MEDICAL_DATA] Receptor…" at bounding box center [713, 608] width 526 height 115
click at [593, 600] on div "Opportunity Type: Academic Credit" at bounding box center [643, 615] width 129 height 31
drag, startPoint x: 469, startPoint y: 474, endPoint x: 564, endPoint y: 474, distance: 95.0
click at [564, 635] on div "Assist the data collection and analysis for a pilot, clinical study, J1560: Eva…" at bounding box center [718, 650] width 516 height 31
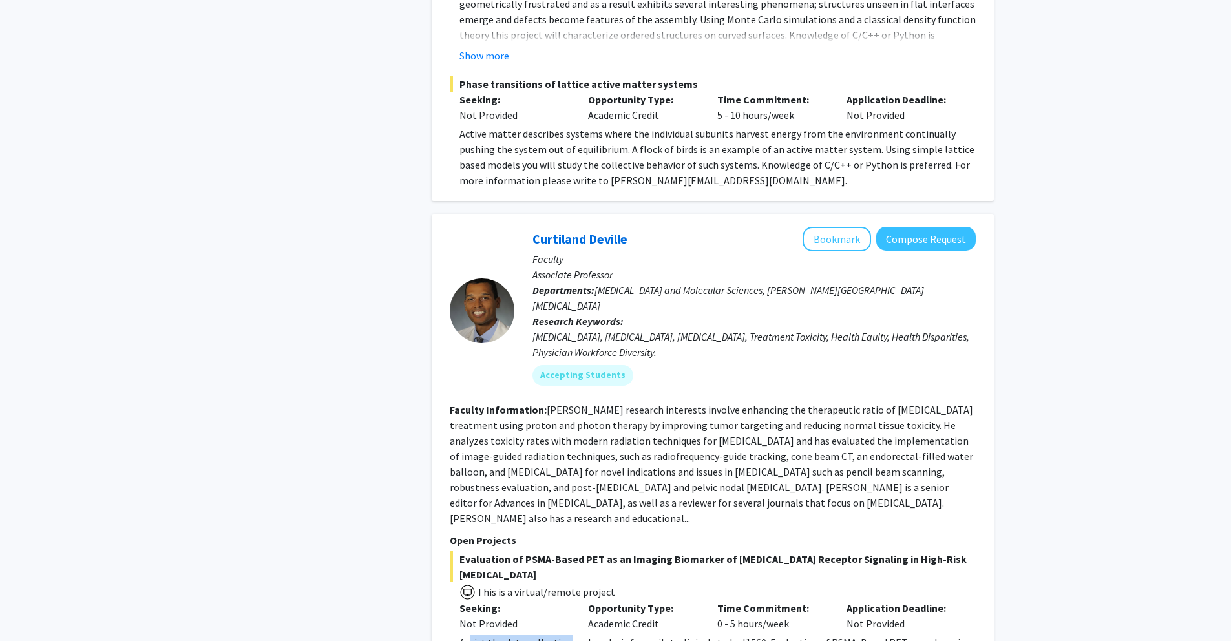
click at [564, 635] on div "Assist the data collection and analysis for a pilot, clinical study, J1560: Eva…" at bounding box center [718, 650] width 516 height 31
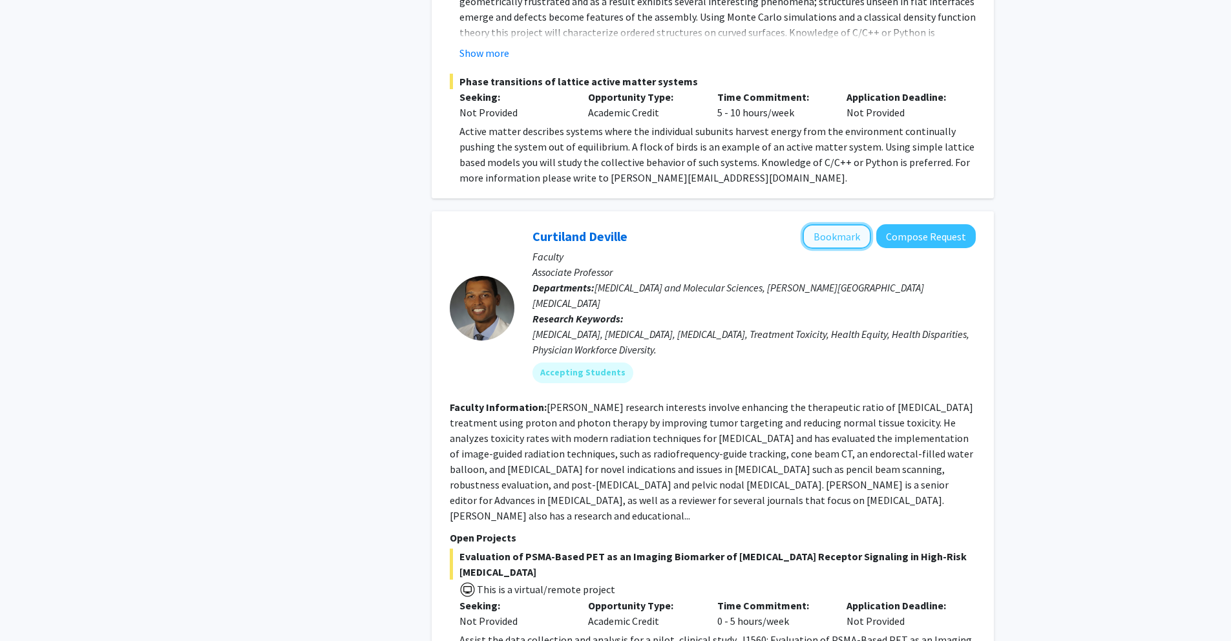
click at [838, 224] on button "Bookmark" at bounding box center [837, 236] width 69 height 25
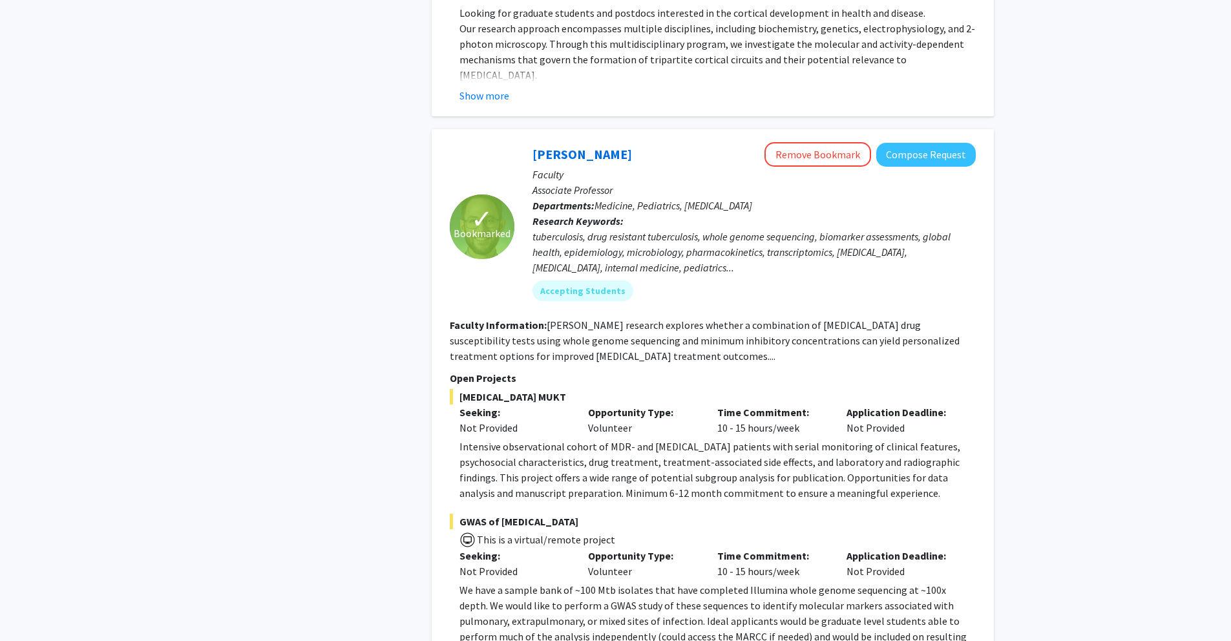
scroll to position [4783, 0]
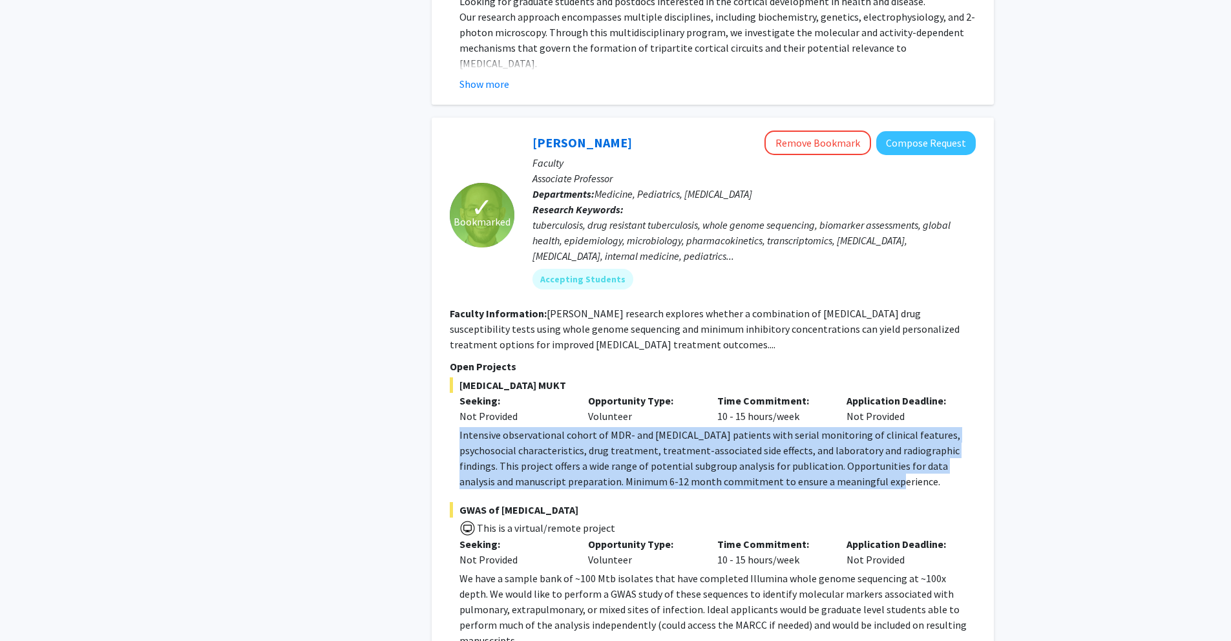
drag, startPoint x: 464, startPoint y: 329, endPoint x: 865, endPoint y: 379, distance: 403.9
click at [884, 427] on p "Intensive observational cohort of MDR- and [MEDICAL_DATA] patients with serial …" at bounding box center [718, 458] width 516 height 62
copy p "Intensive observational cohort of MDR- and [MEDICAL_DATA] patients with serial …"
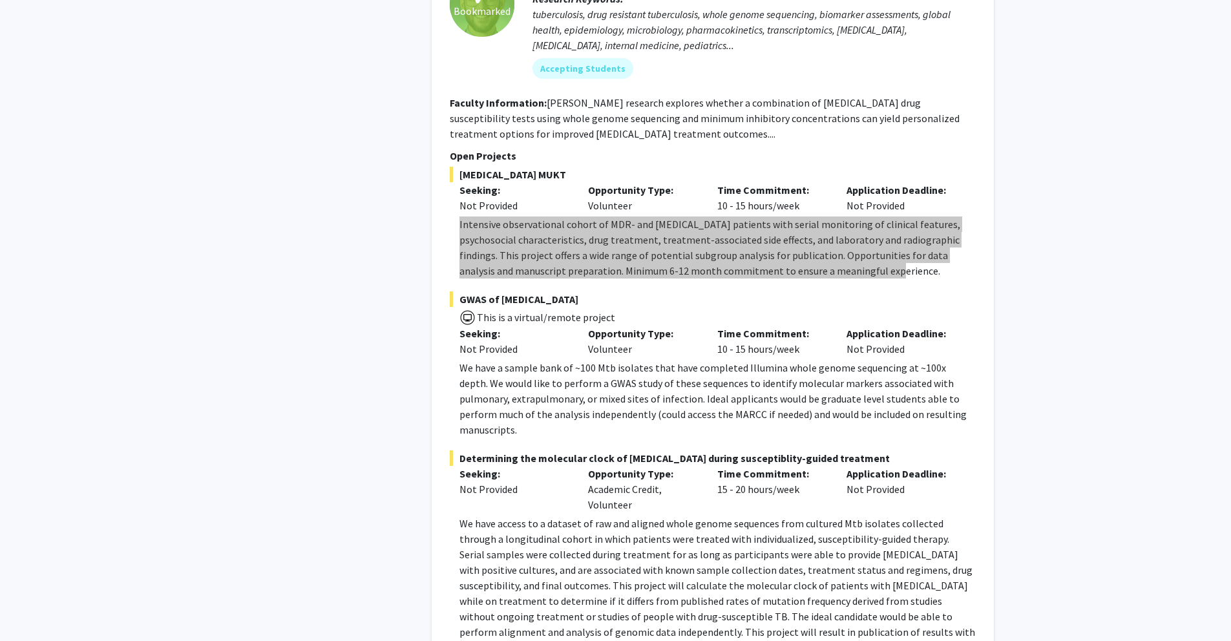
scroll to position [4996, 0]
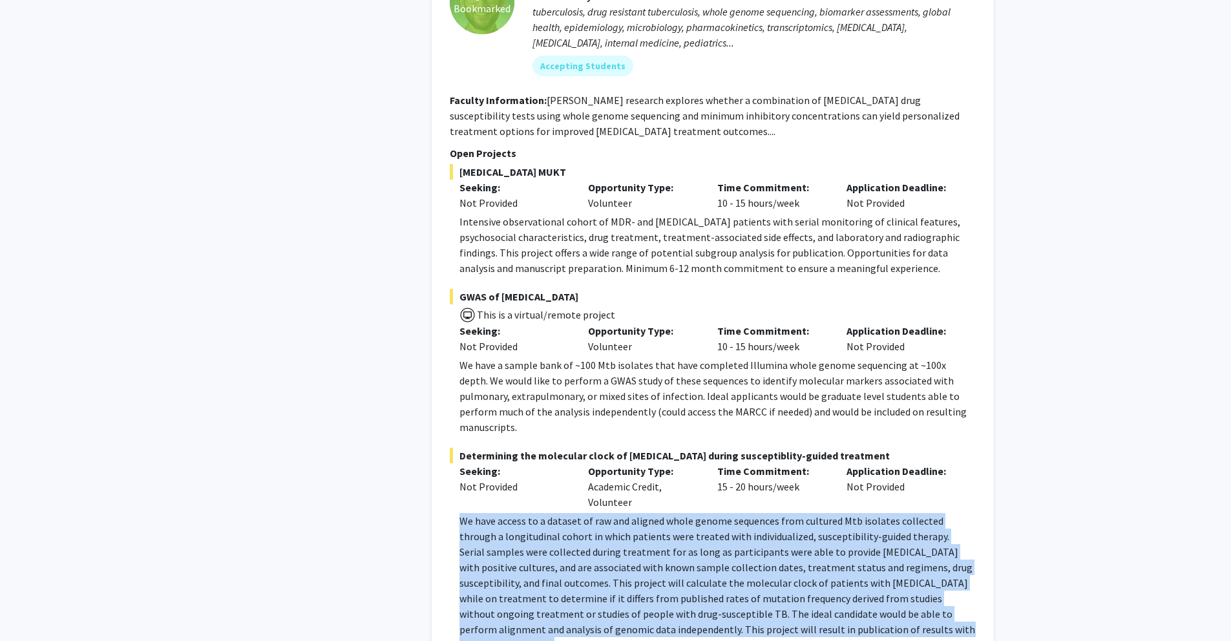
drag, startPoint x: 862, startPoint y: 508, endPoint x: 459, endPoint y: 395, distance: 418.9
click at [460, 513] on p "We have access to a dataset of raw and aligned whole genome sequences from cult…" at bounding box center [718, 583] width 516 height 140
copy p "We have access to a dataset of raw and aligned whole genome sequences from cult…"
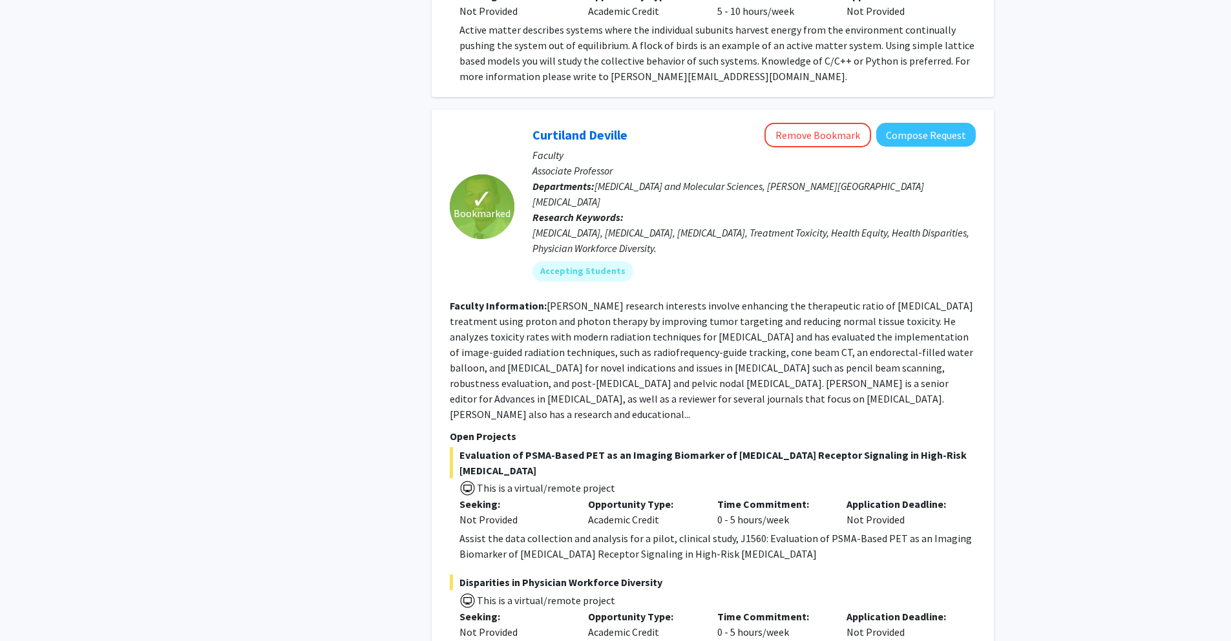
scroll to position [6115, 0]
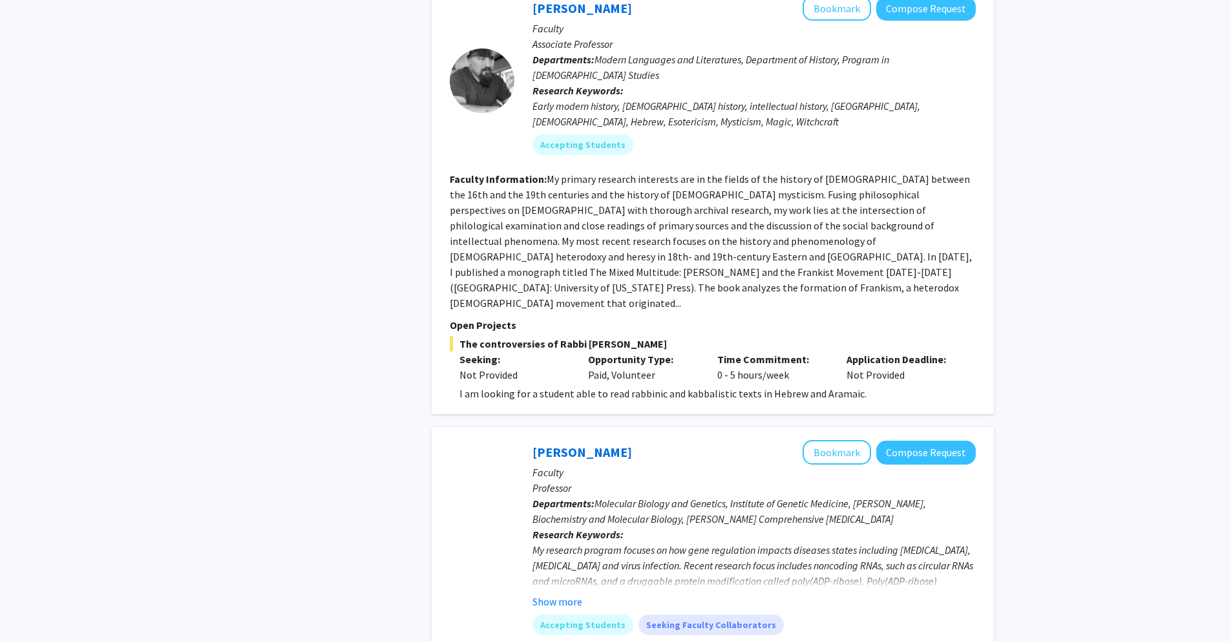
scroll to position [3204, 0]
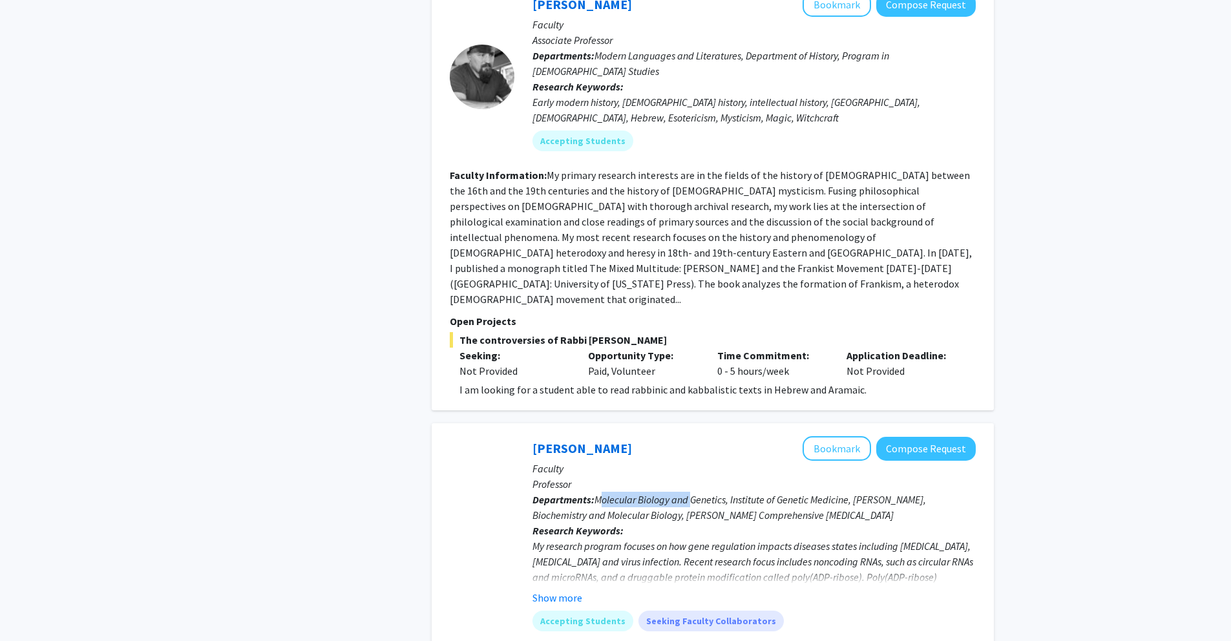
drag, startPoint x: 604, startPoint y: 440, endPoint x: 695, endPoint y: 442, distance: 91.2
click at [695, 493] on span "Molecular Biology and Genetics, Institute of Genetic Medicine, [PERSON_NAME], B…" at bounding box center [730, 507] width 394 height 28
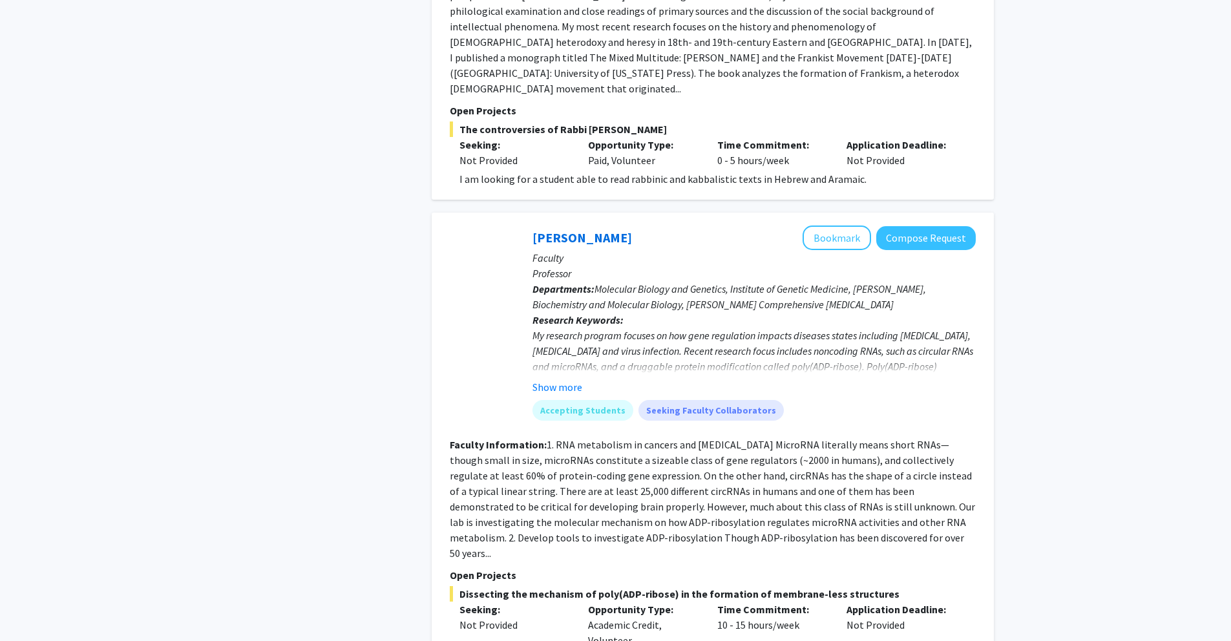
scroll to position [3415, 0]
drag, startPoint x: 549, startPoint y: 385, endPoint x: 617, endPoint y: 387, distance: 67.9
click at [617, 438] on fg-read-more "1. RNA metabolism in cancers and [MEDICAL_DATA] MicroRNA literally means short …" at bounding box center [713, 499] width 526 height 122
click at [618, 436] on section "Faculty Information: 1. RNA metabolism in cancers and [MEDICAL_DATA] MicroRNA l…" at bounding box center [713, 498] width 526 height 124
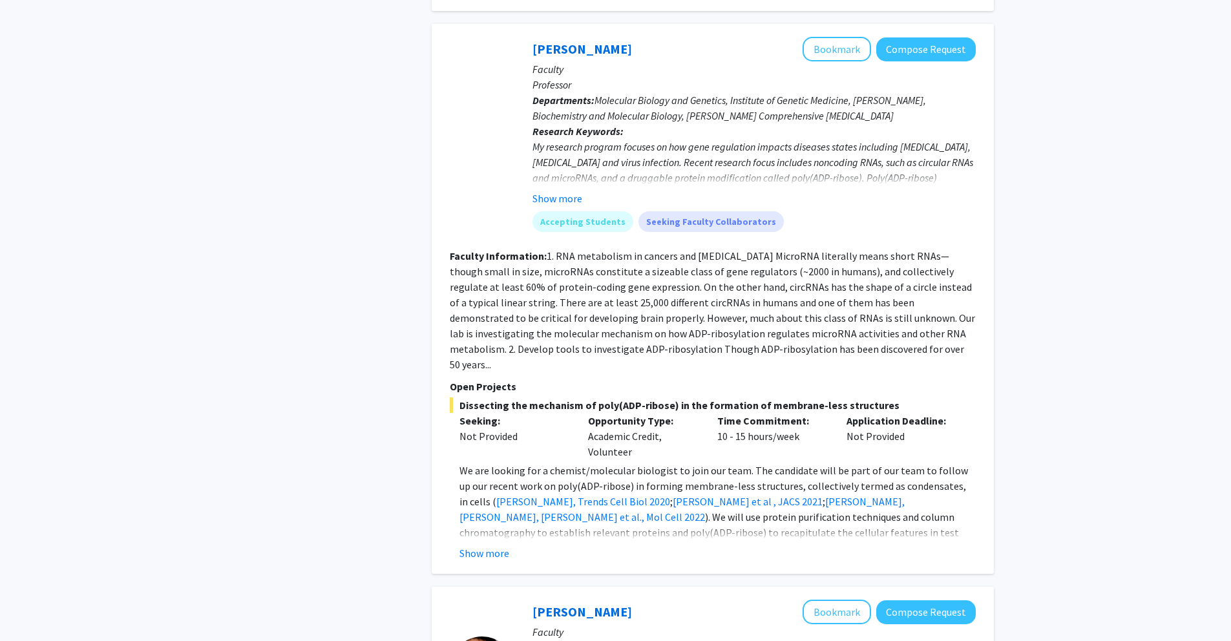
scroll to position [3615, 0]
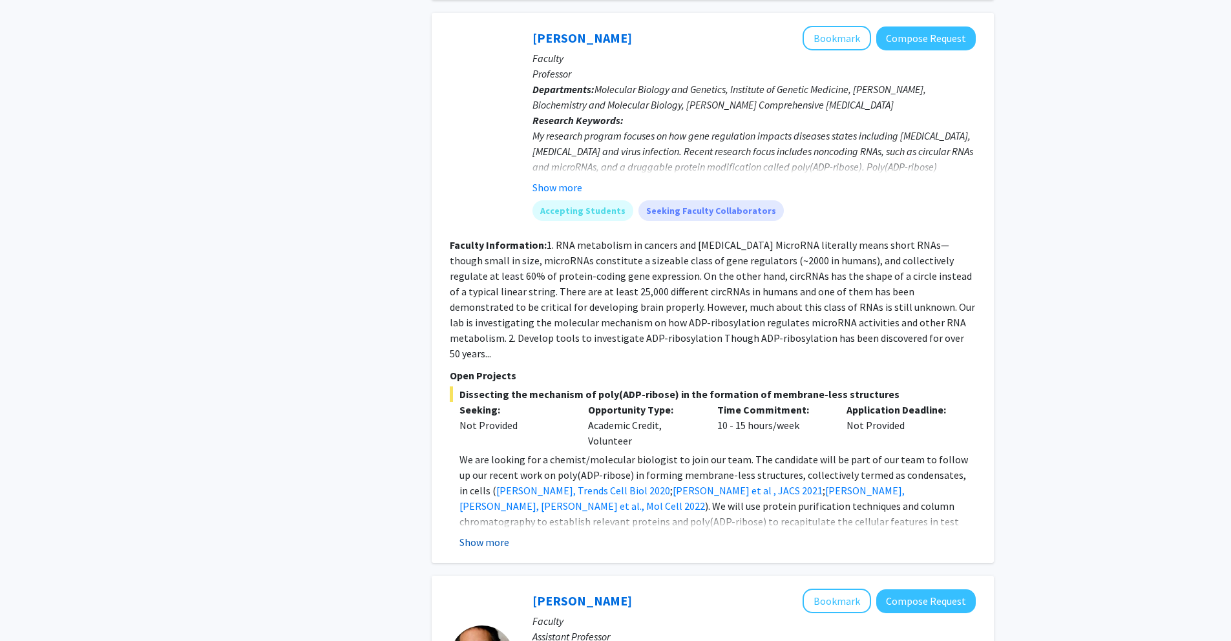
click at [488, 535] on button "Show more" at bounding box center [485, 543] width 50 height 16
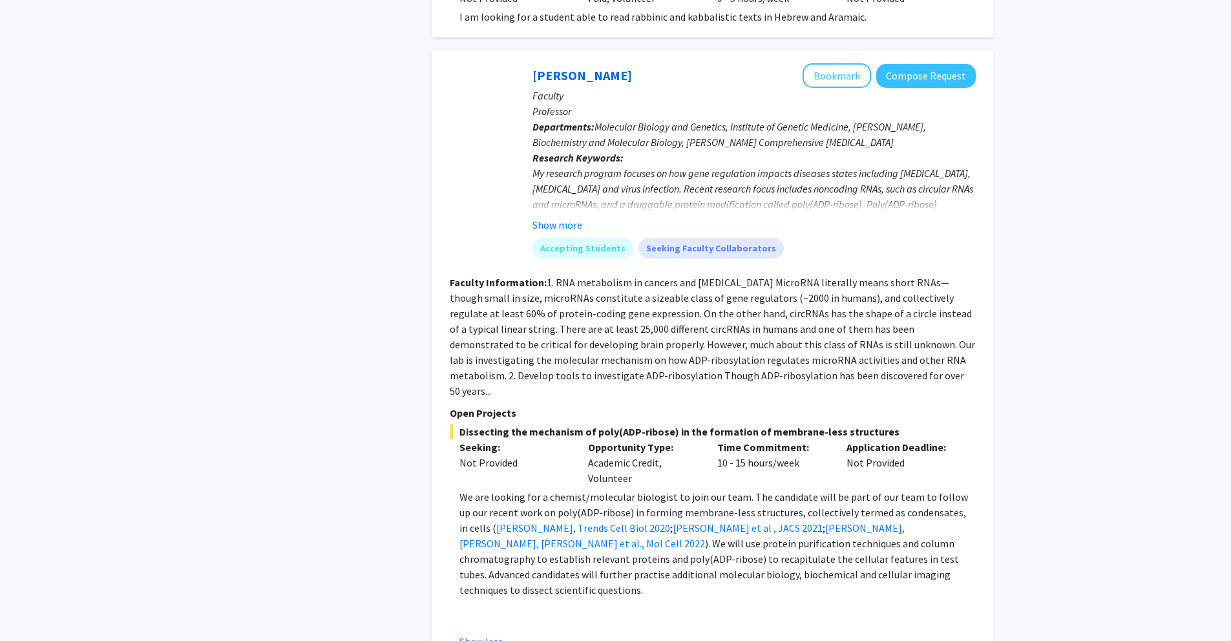
scroll to position [3582, 0]
